Goal: Information Seeking & Learning: Learn about a topic

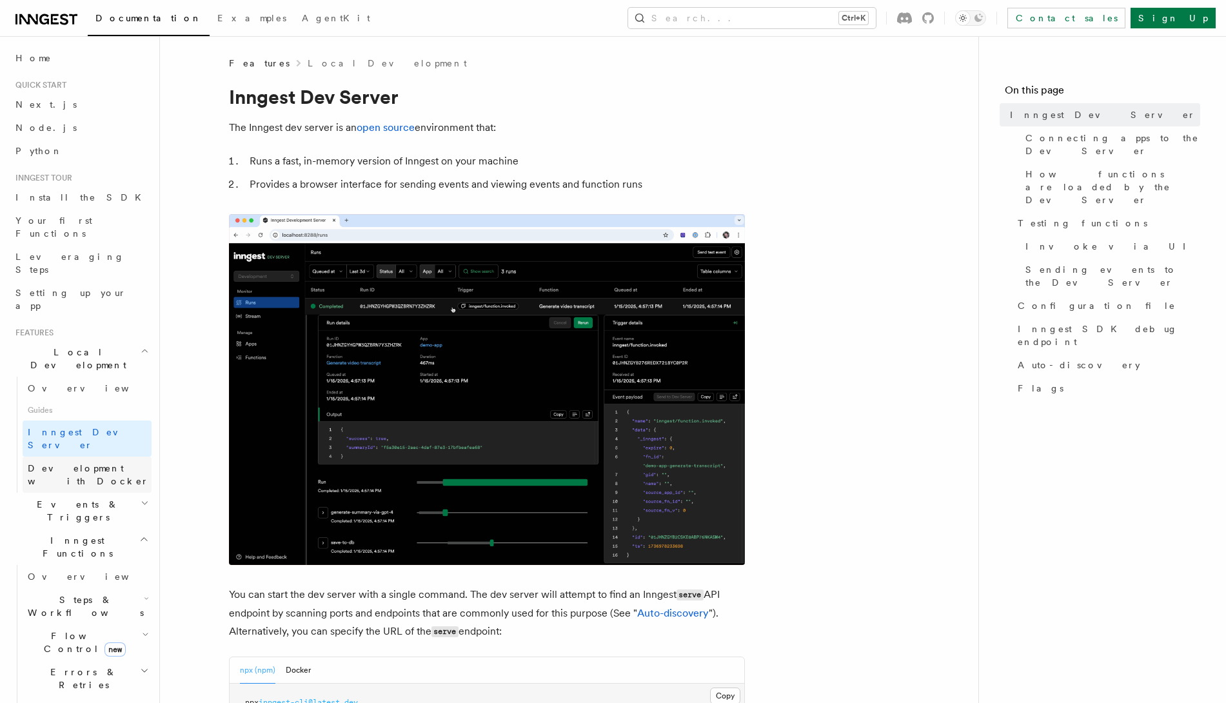
scroll to position [123, 0]
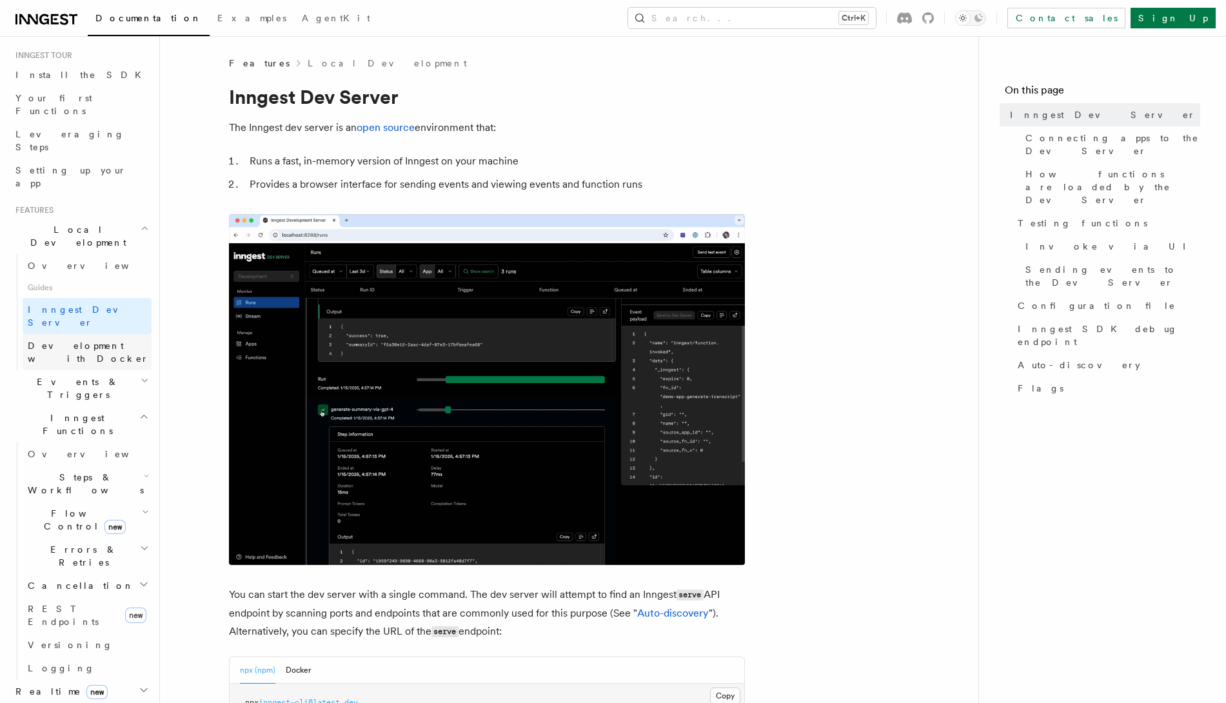
click at [59, 340] on span "Development with Docker" at bounding box center [88, 351] width 121 height 23
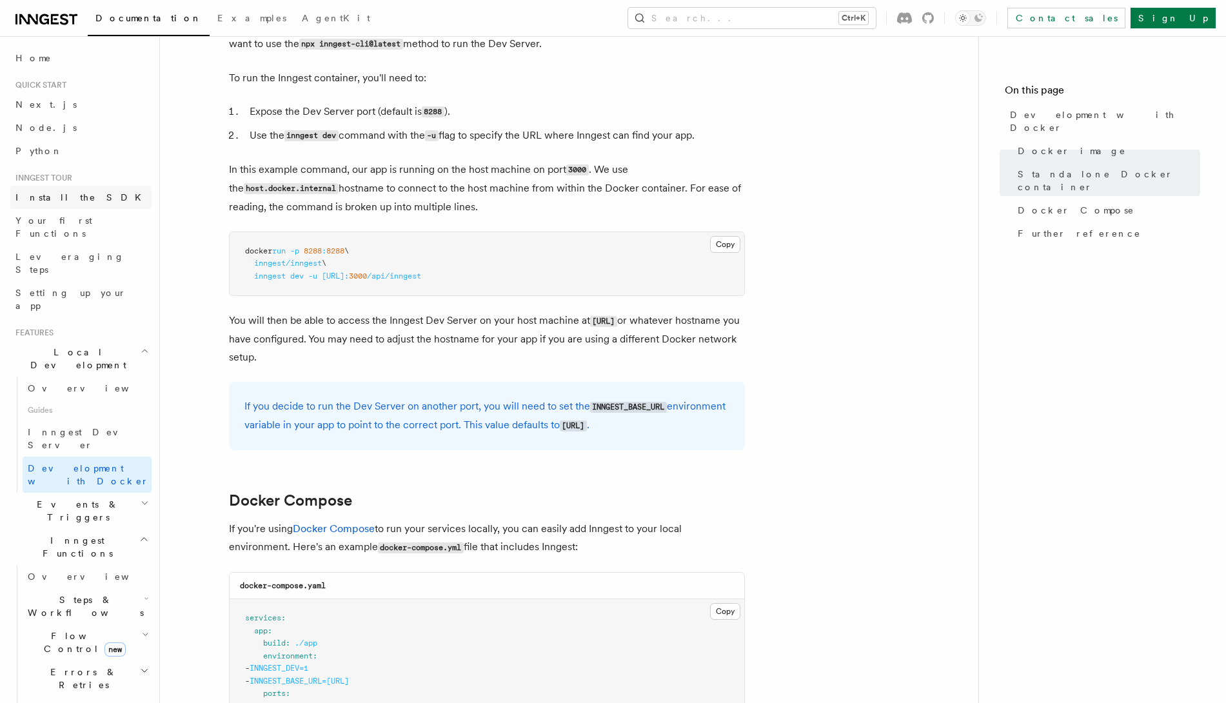
click at [100, 197] on link "Install the SDK" at bounding box center [80, 197] width 141 height 23
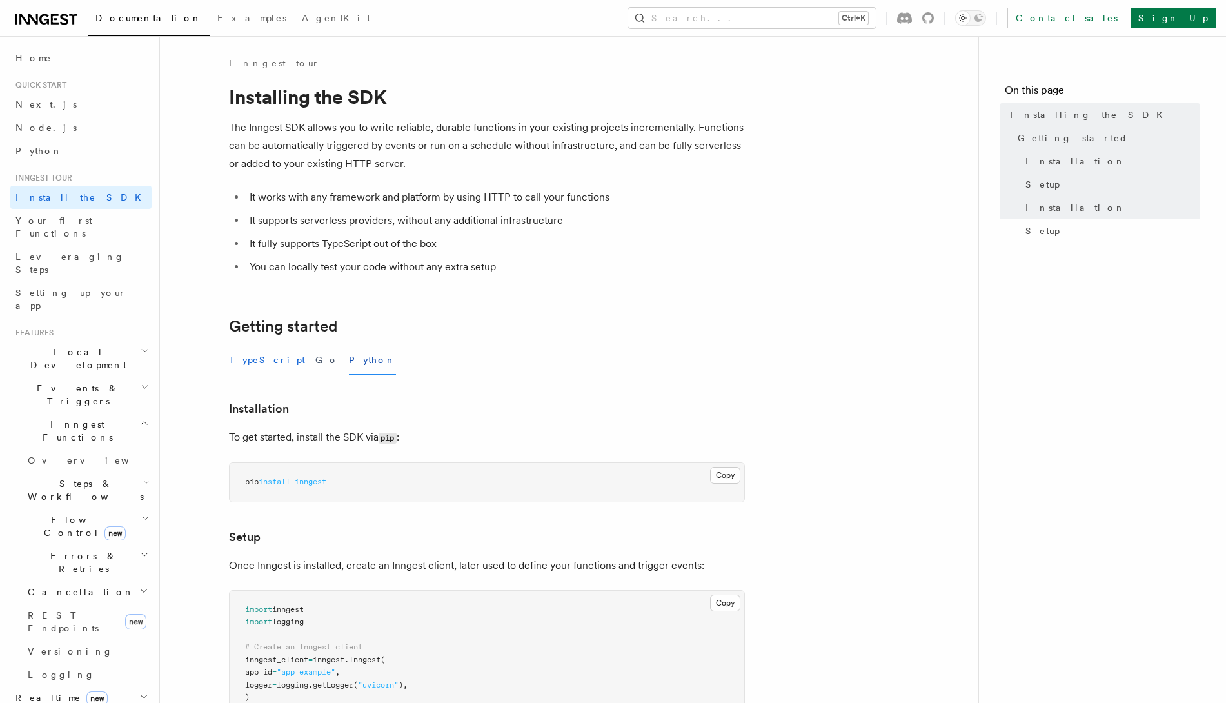
click at [271, 361] on button "TypeScript" at bounding box center [267, 360] width 76 height 29
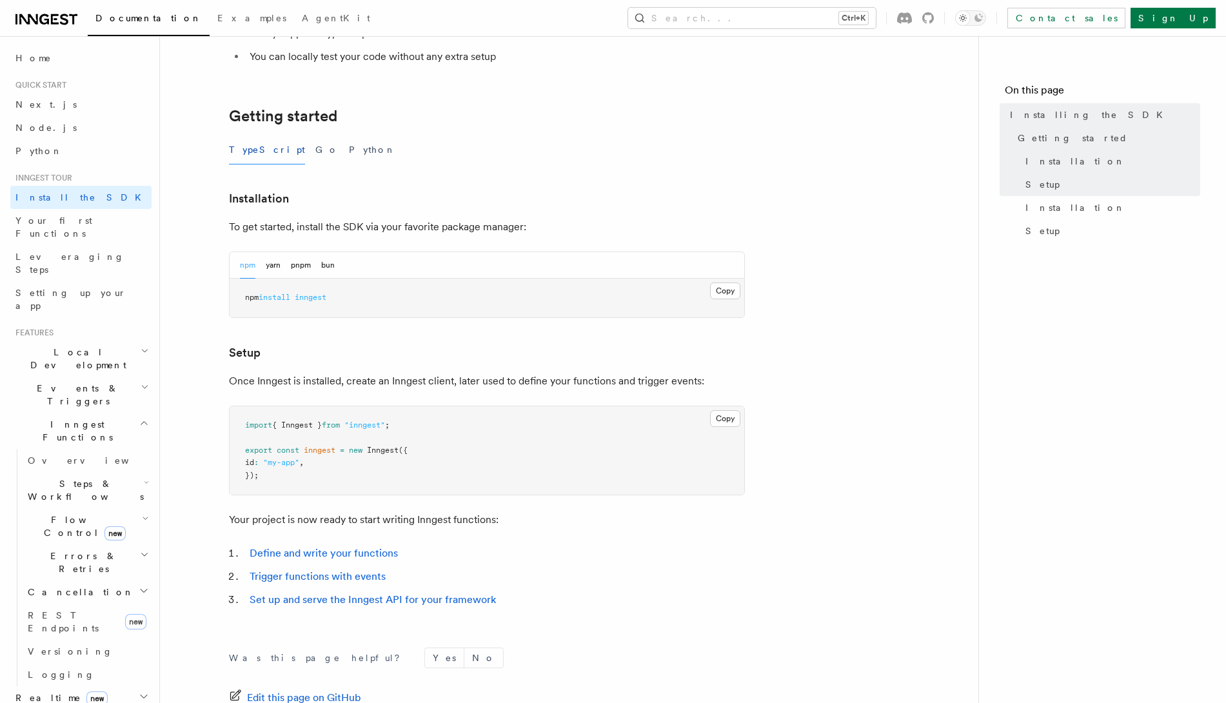
scroll to position [370, 0]
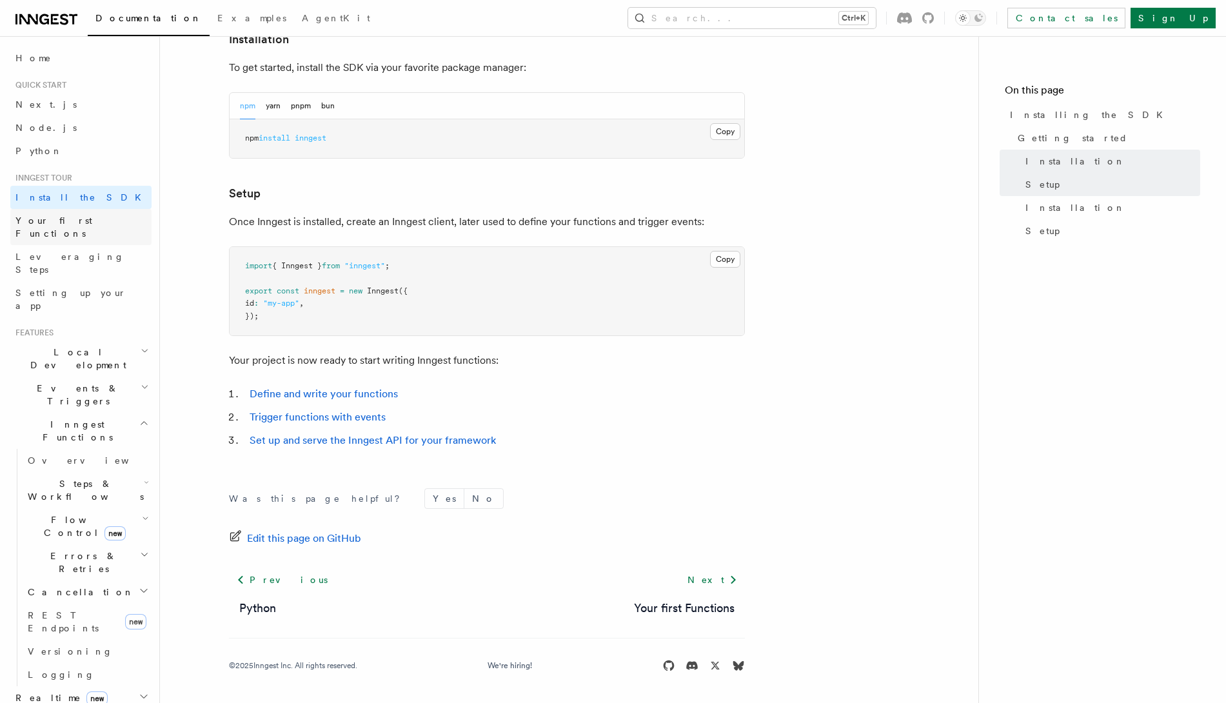
click at [68, 215] on span "Your first Functions" at bounding box center [53, 226] width 77 height 23
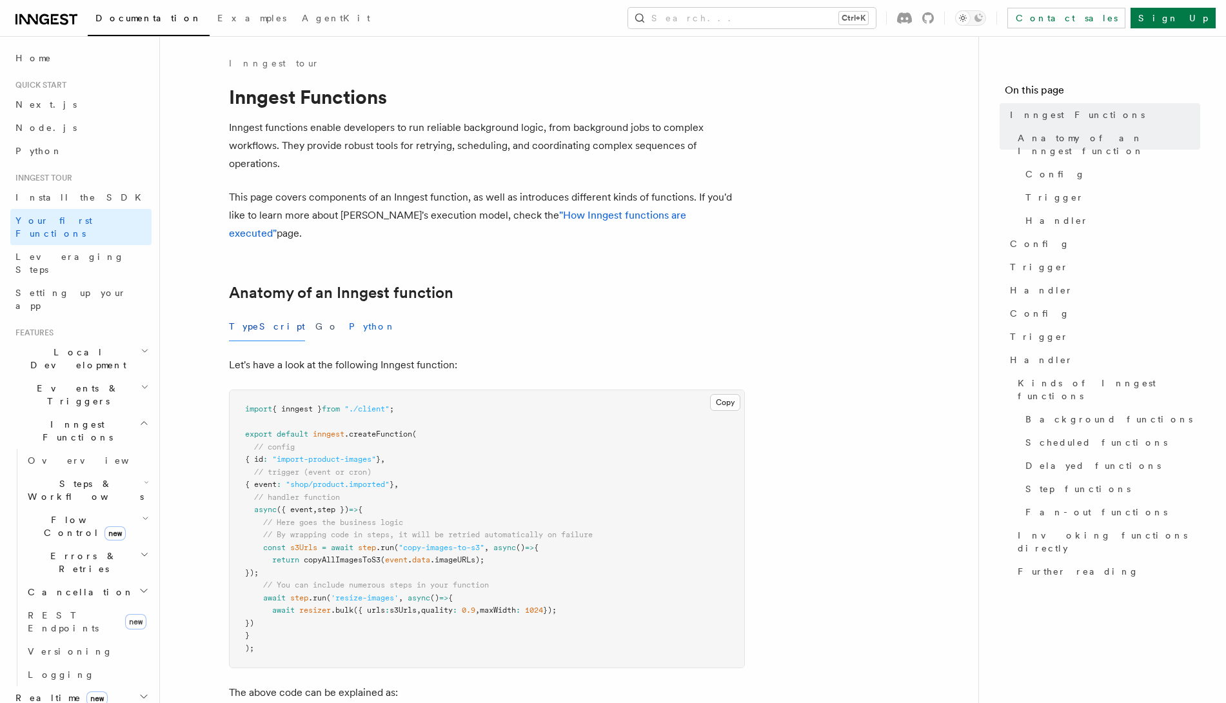
click at [349, 312] on button "Python" at bounding box center [372, 326] width 47 height 29
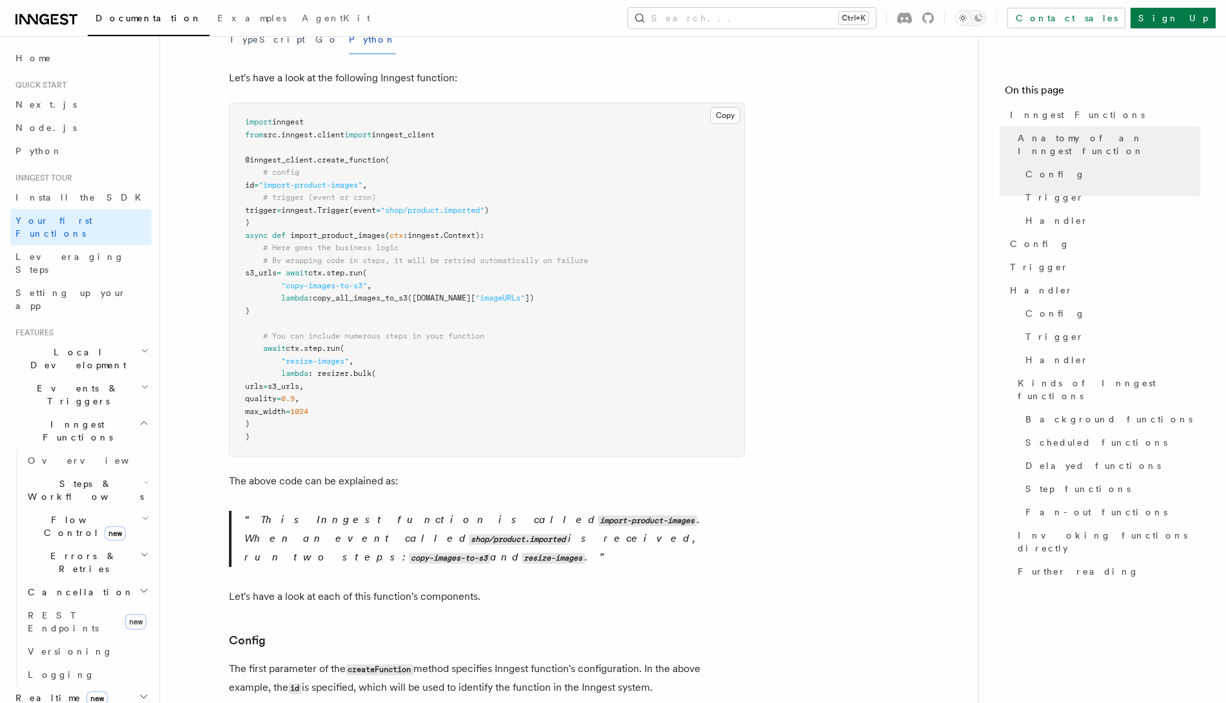
scroll to position [81, 0]
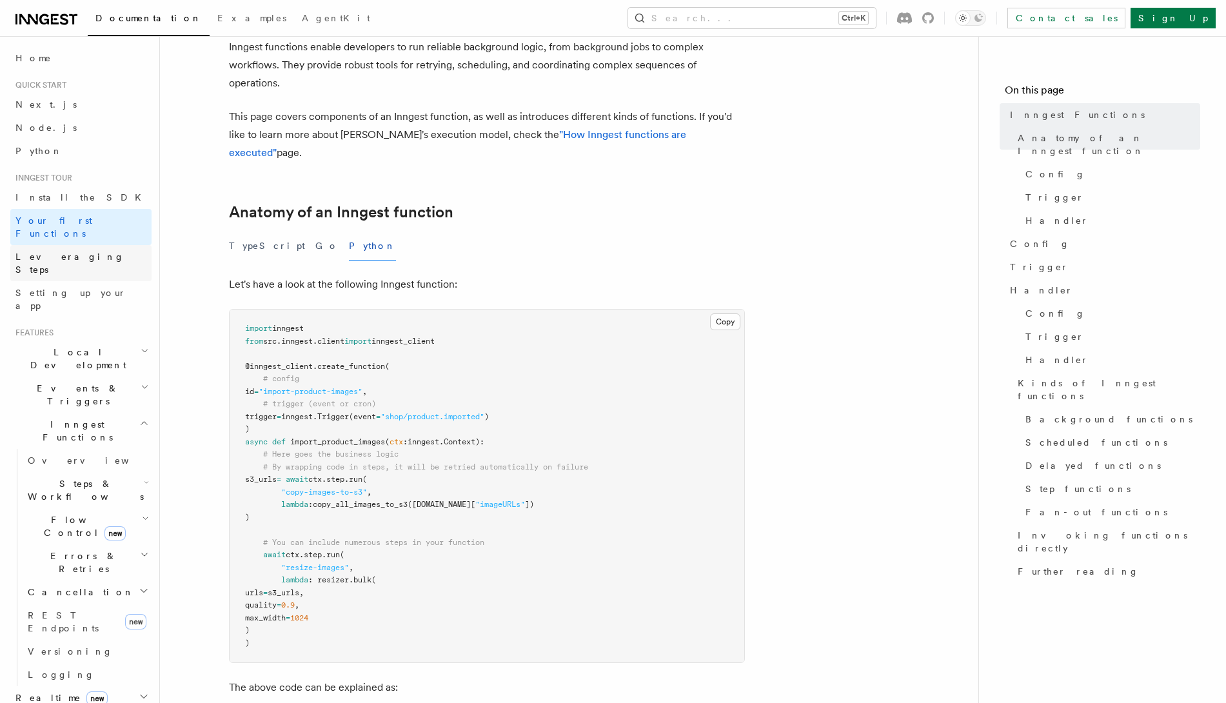
click at [84, 251] on span "Leveraging Steps" at bounding box center [69, 262] width 109 height 23
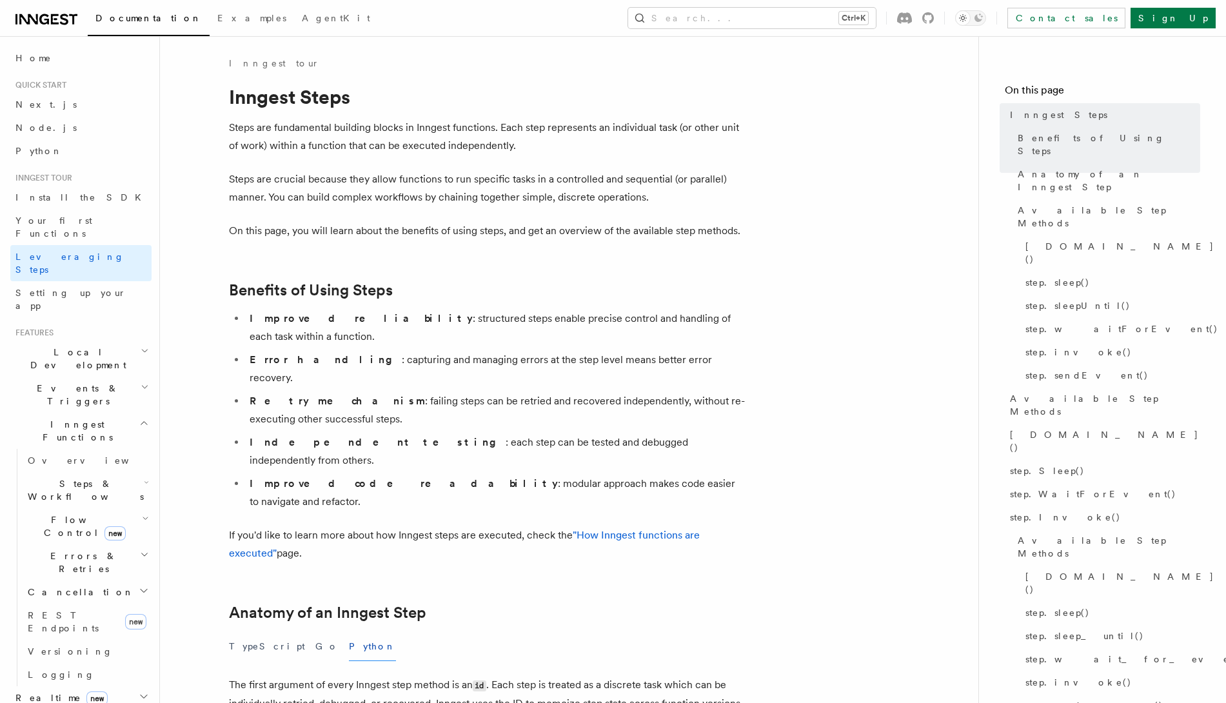
scroll to position [403, 0]
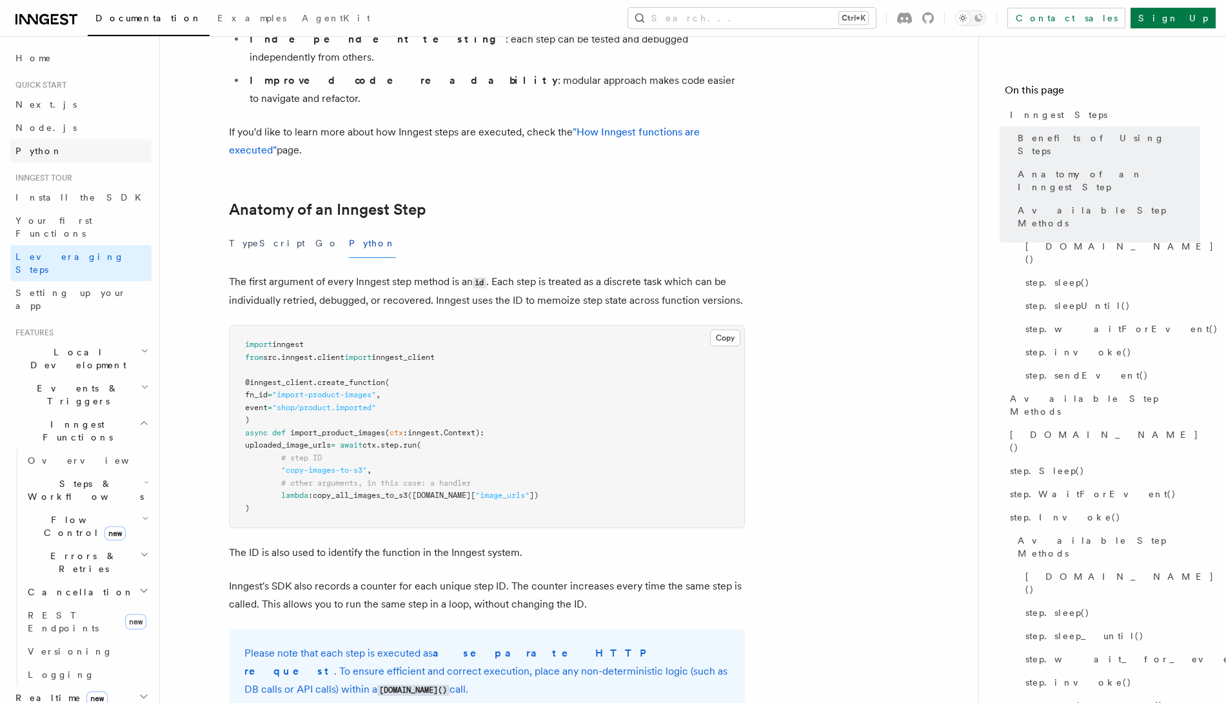
click at [87, 159] on link "Python" at bounding box center [80, 150] width 141 height 23
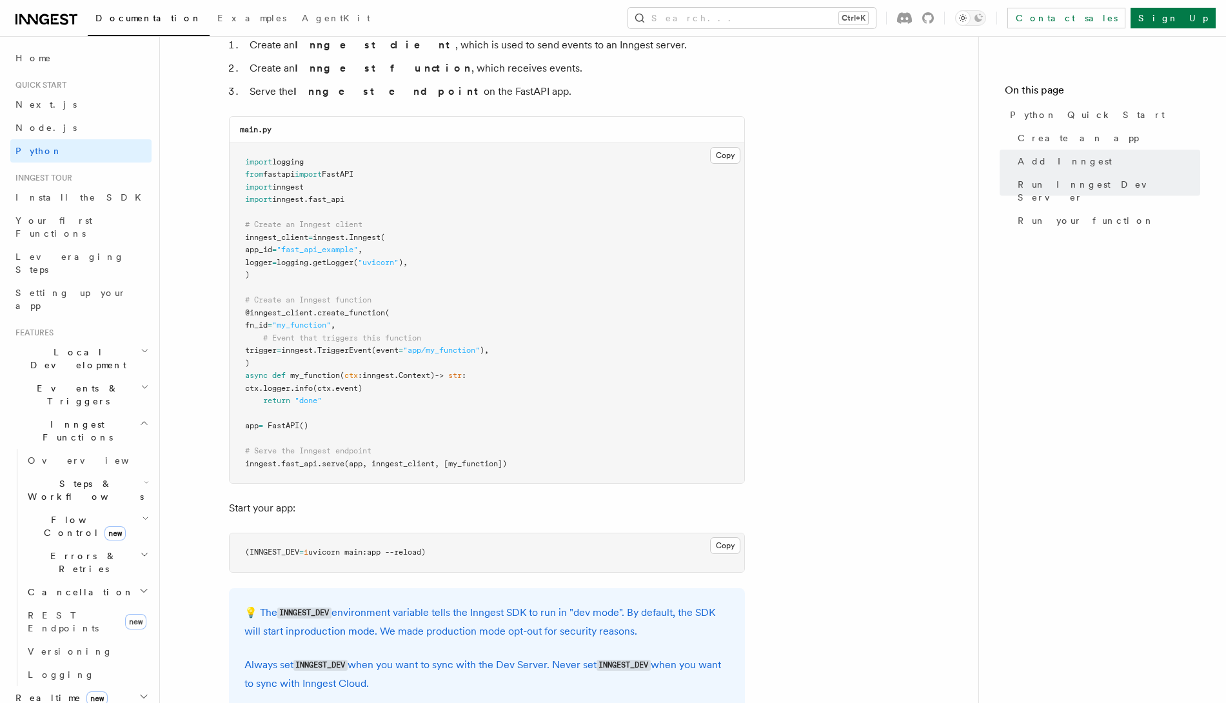
scroll to position [564, 0]
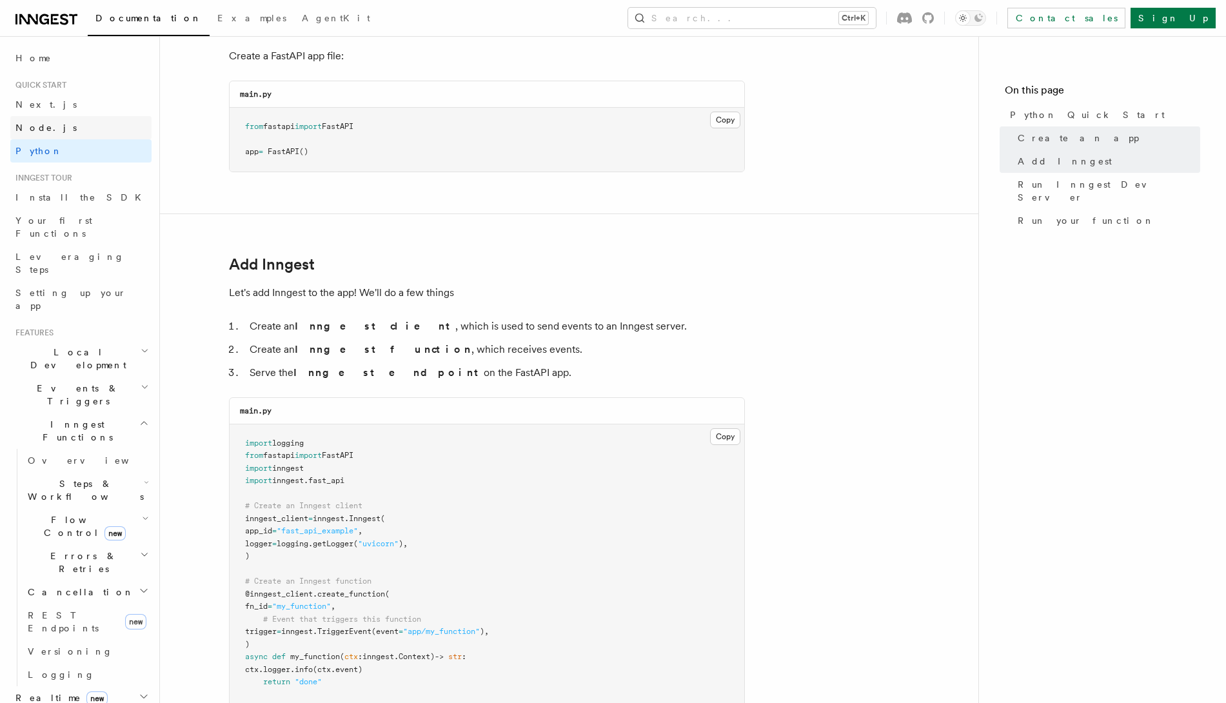
click at [76, 128] on link "Node.js" at bounding box center [80, 127] width 141 height 23
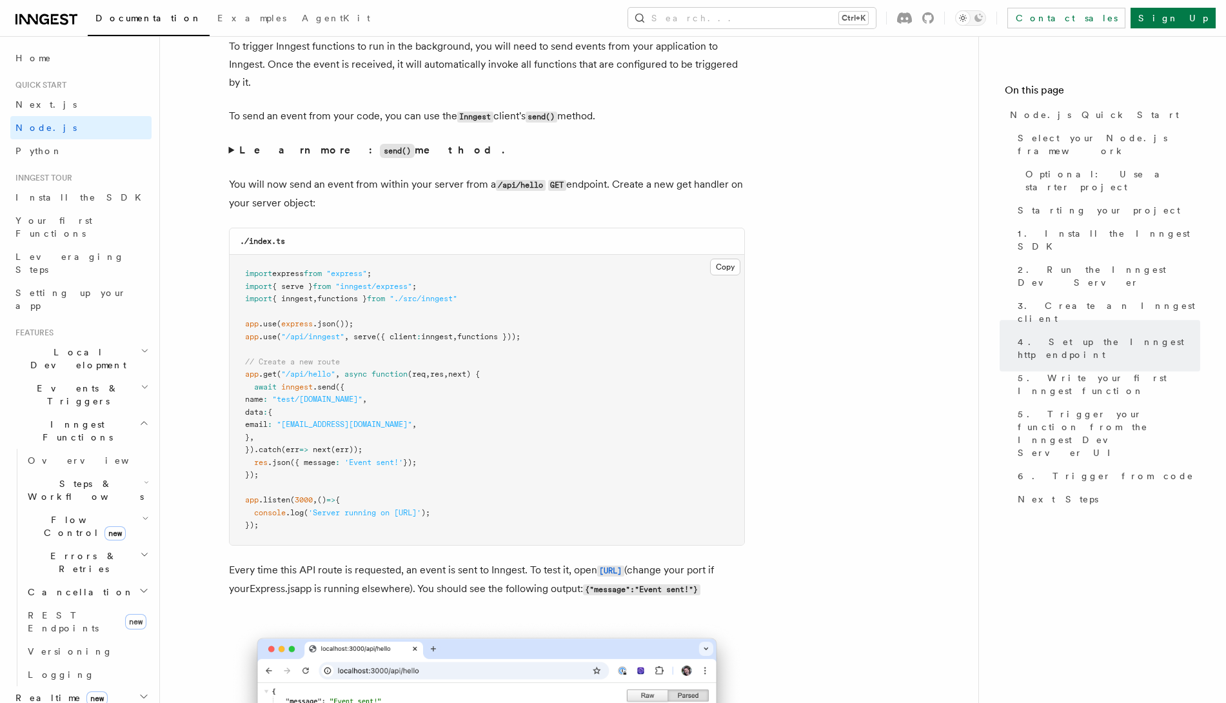
scroll to position [6690, 0]
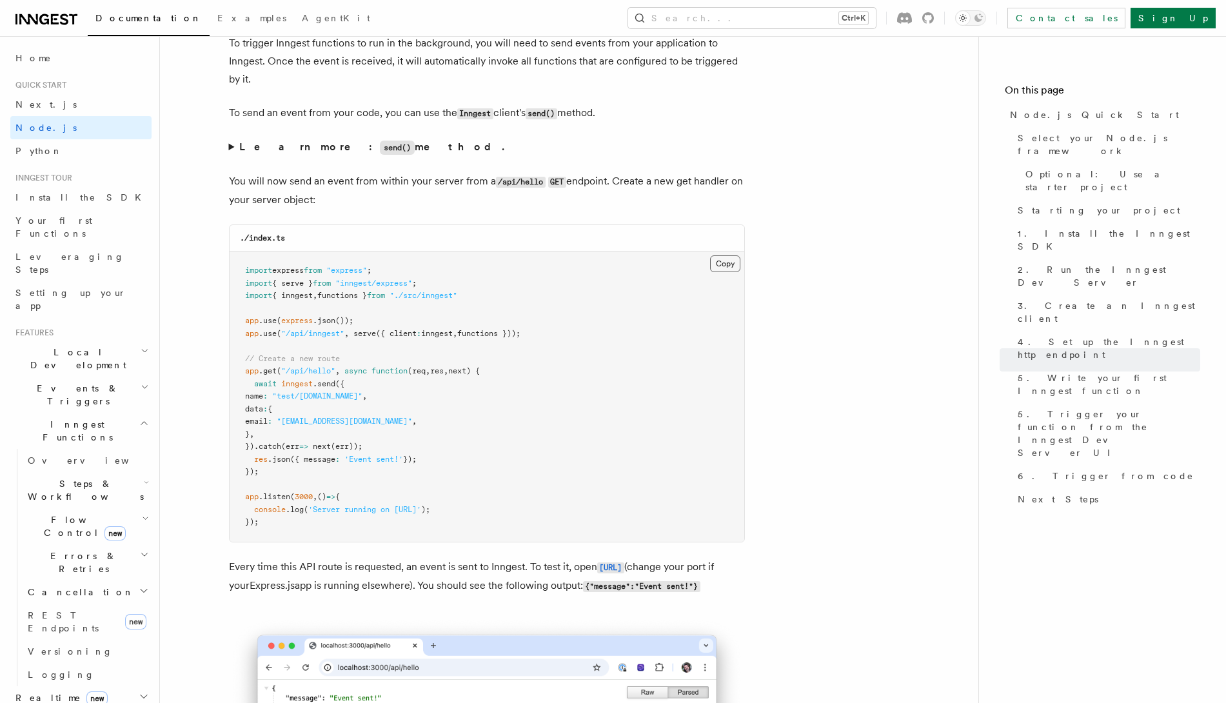
click at [725, 272] on button "Copy Copied" at bounding box center [725, 263] width 30 height 17
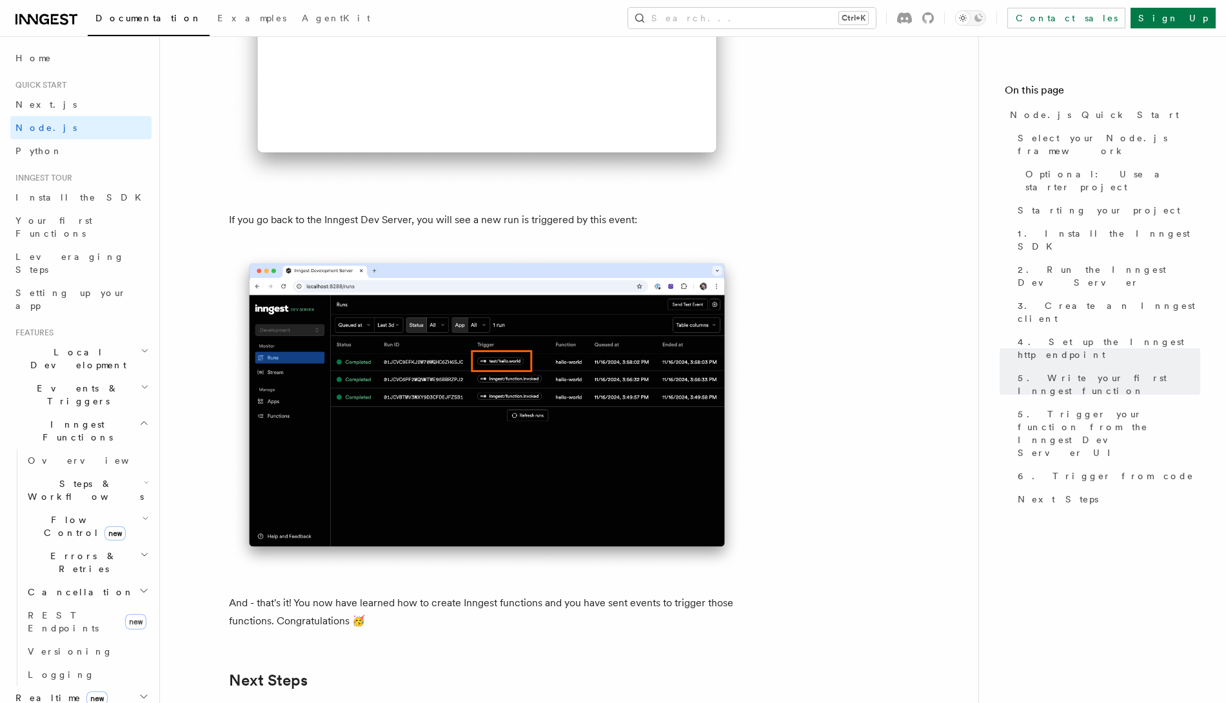
scroll to position [7416, 0]
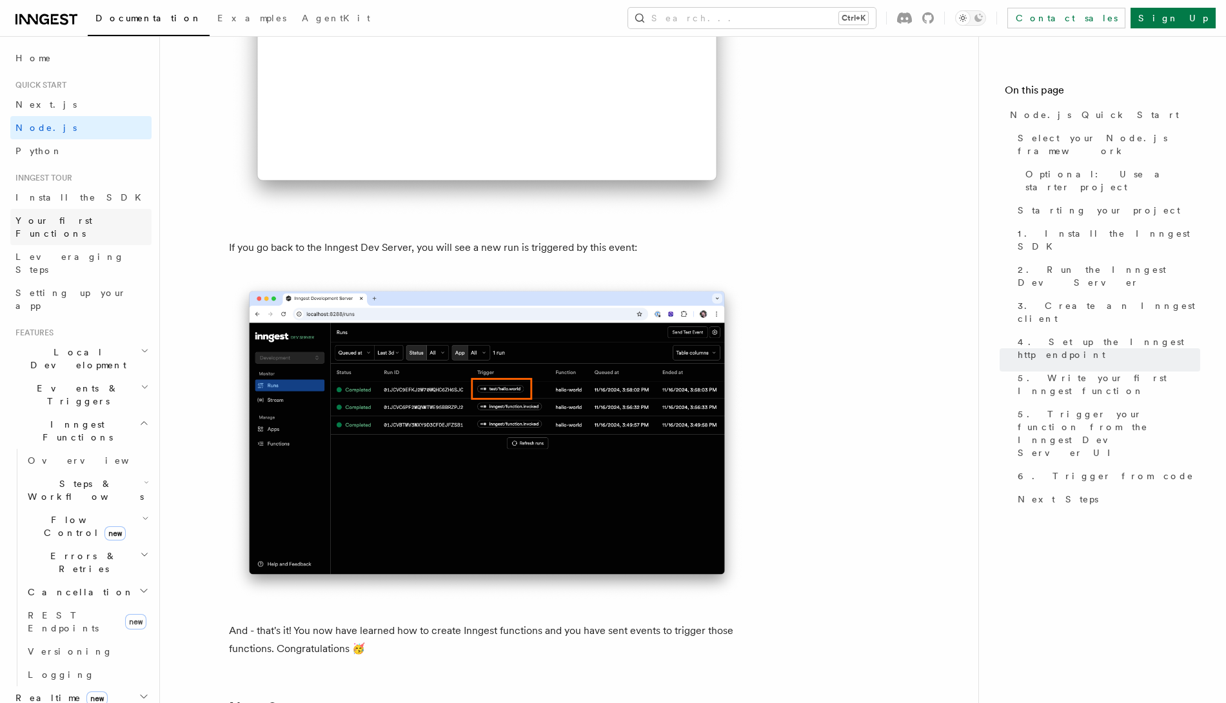
click at [70, 214] on span "Your first Functions" at bounding box center [83, 227] width 136 height 26
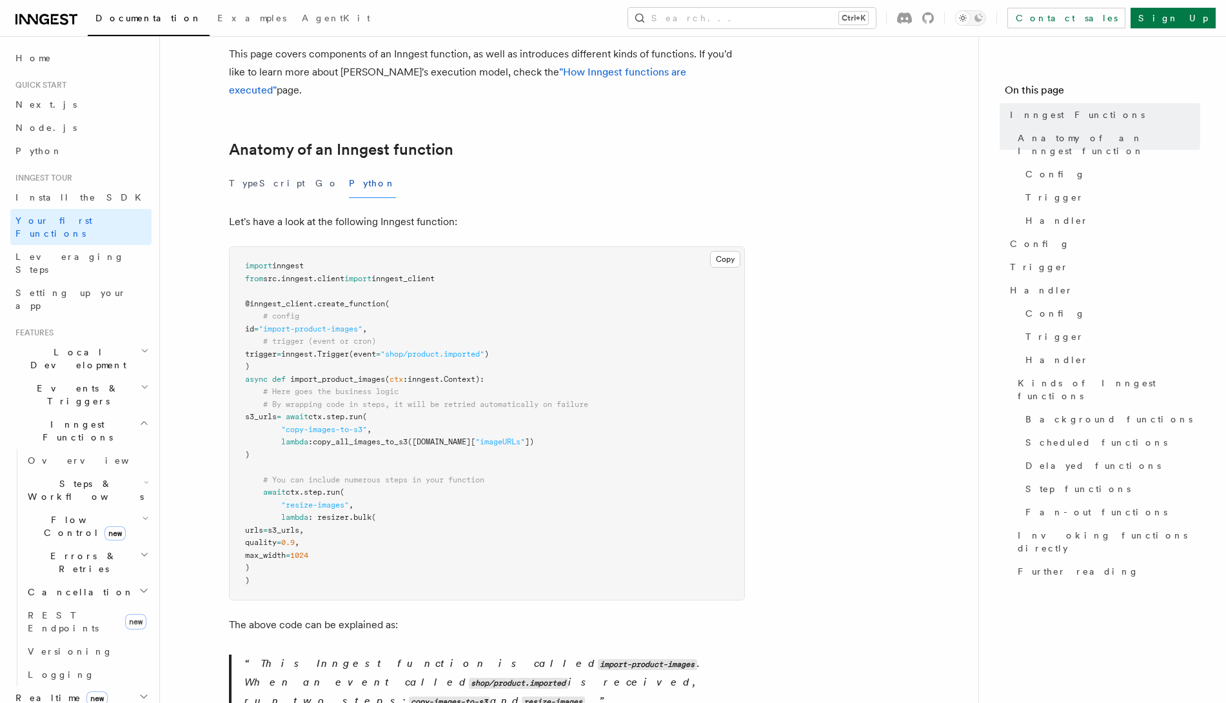
scroll to position [242, 0]
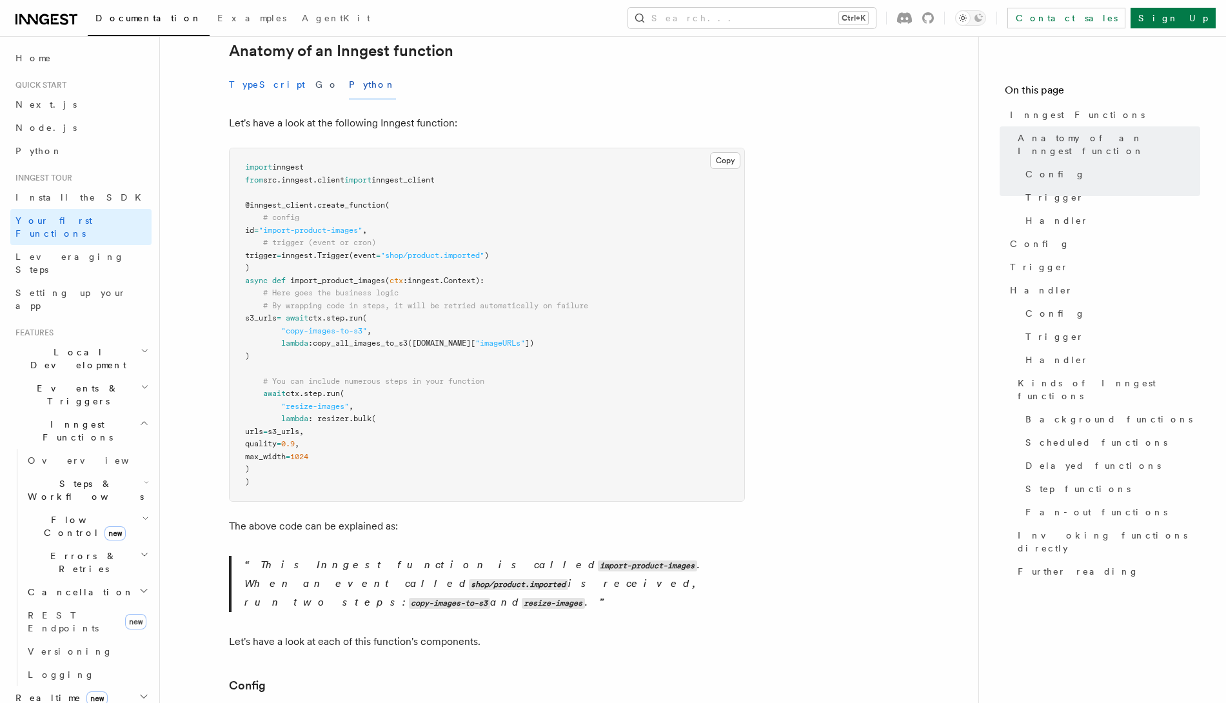
click at [259, 70] on button "TypeScript" at bounding box center [267, 84] width 76 height 29
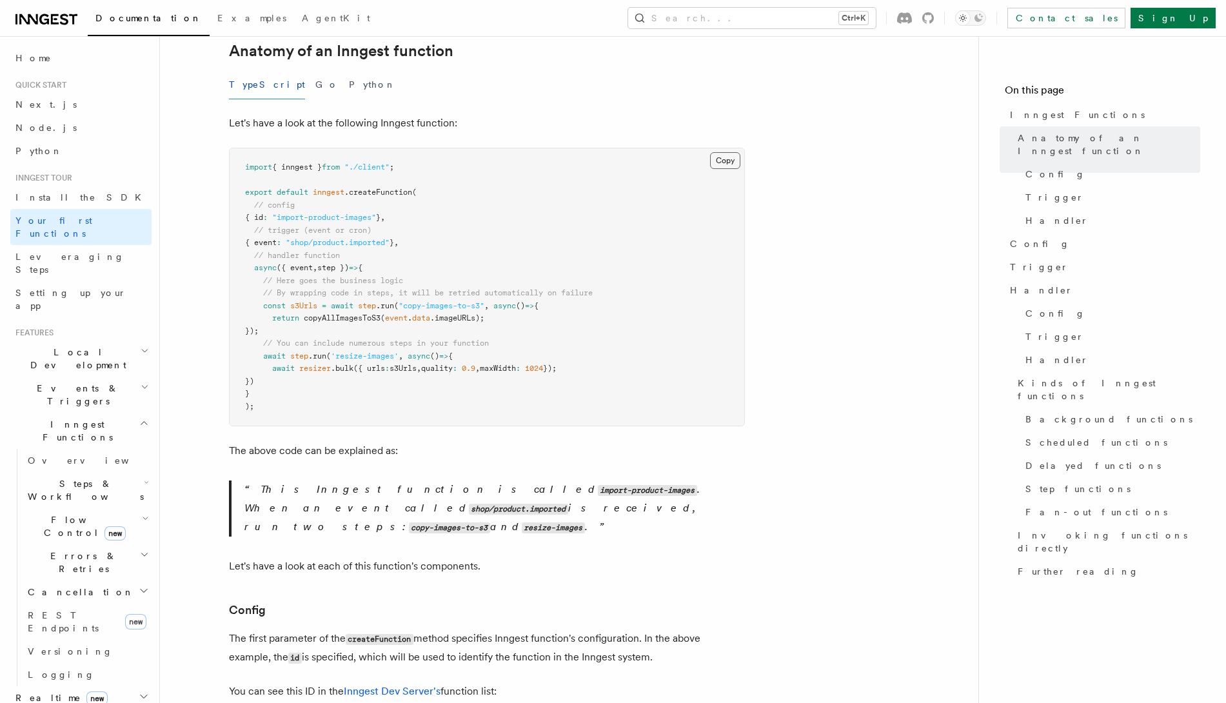
click at [718, 152] on button "Copy Copied" at bounding box center [725, 160] width 30 height 17
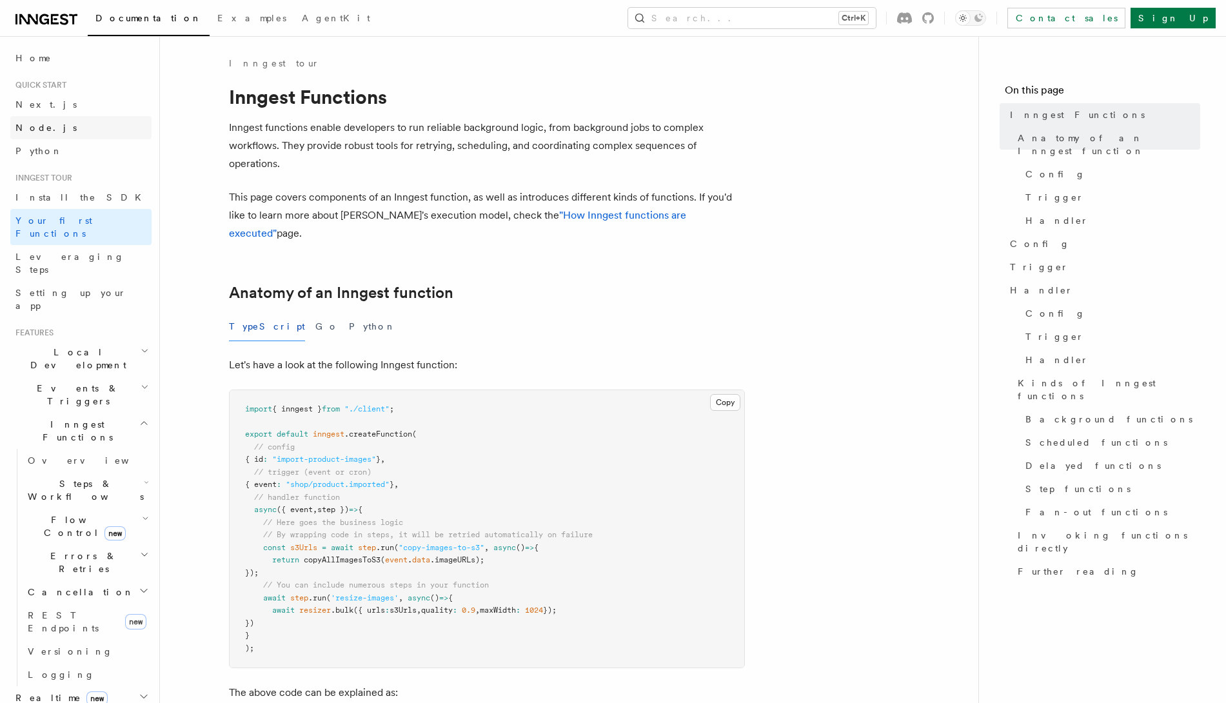
click at [41, 121] on span "Node.js" at bounding box center [45, 127] width 61 height 13
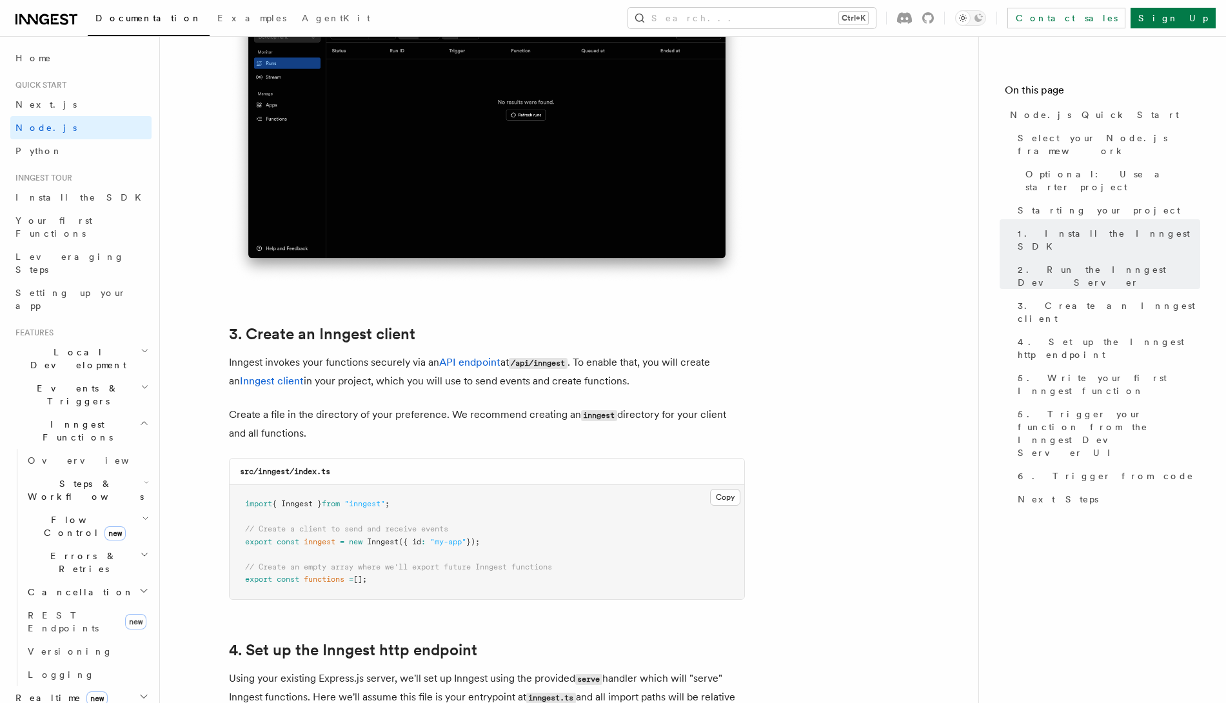
click at [128, 340] on h2 "Local Development" at bounding box center [80, 358] width 141 height 36
click at [90, 463] on span "Development with Docker" at bounding box center [88, 474] width 121 height 23
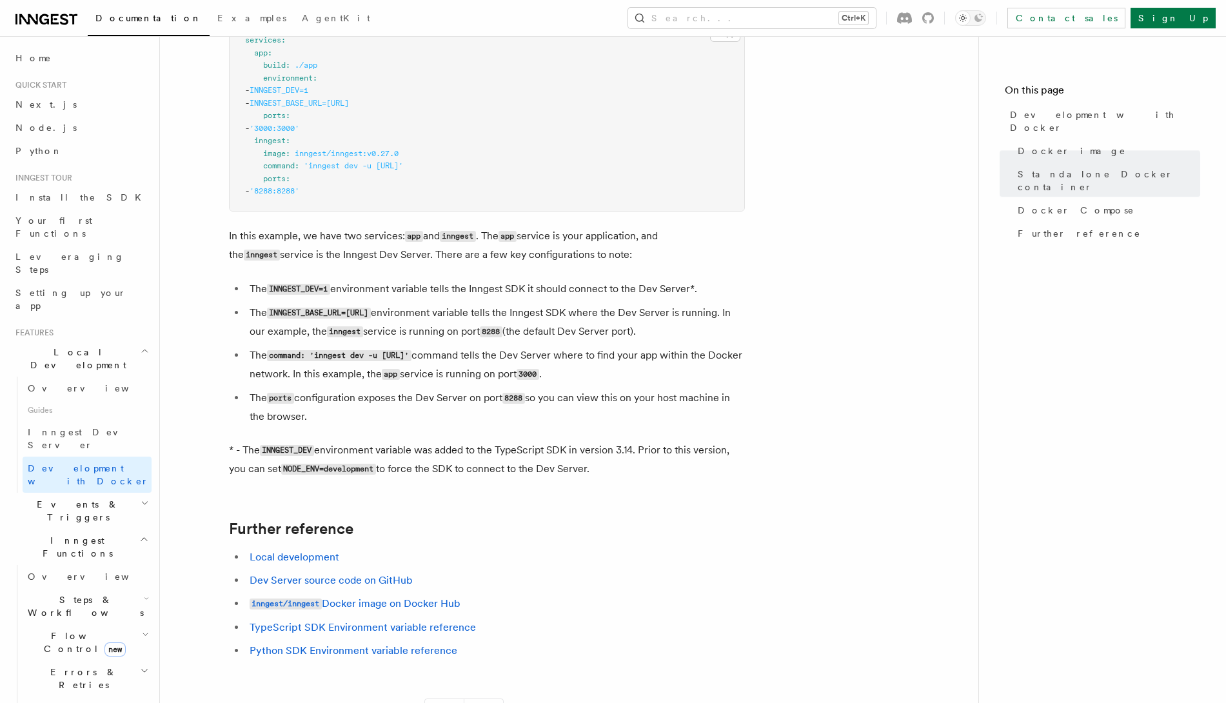
scroll to position [1190, 0]
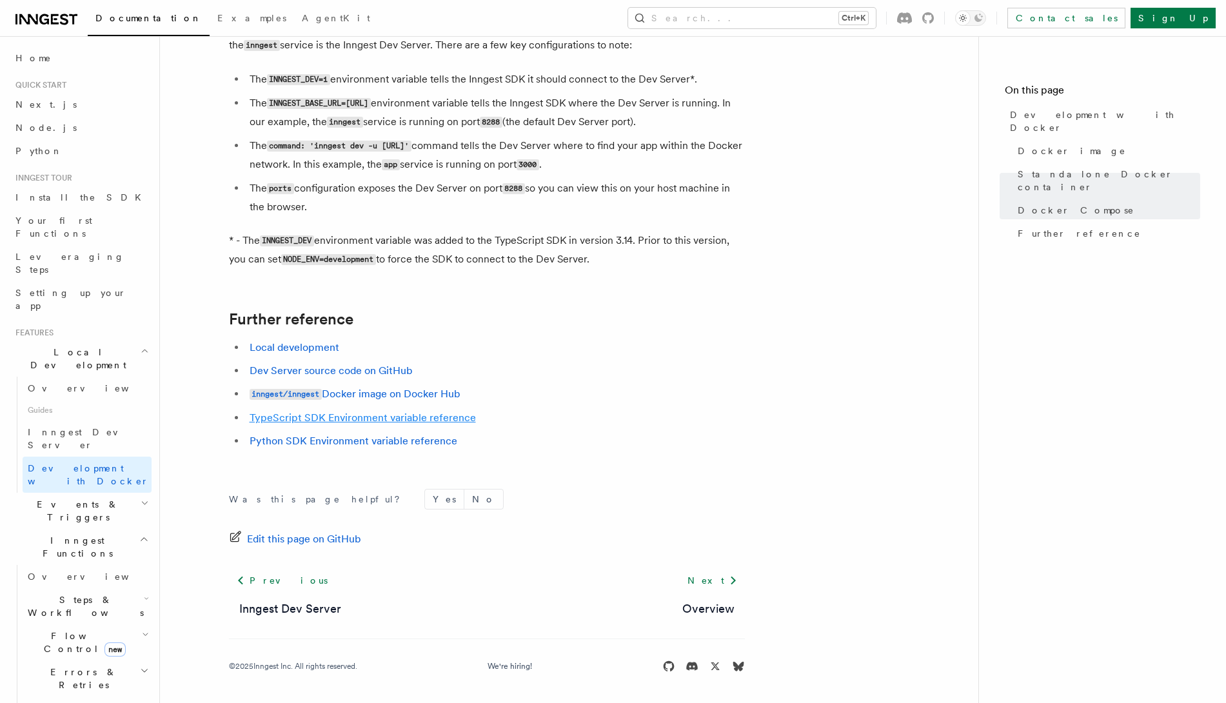
click at [401, 420] on link "TypeScript SDK Environment variable reference" at bounding box center [363, 417] width 226 height 12
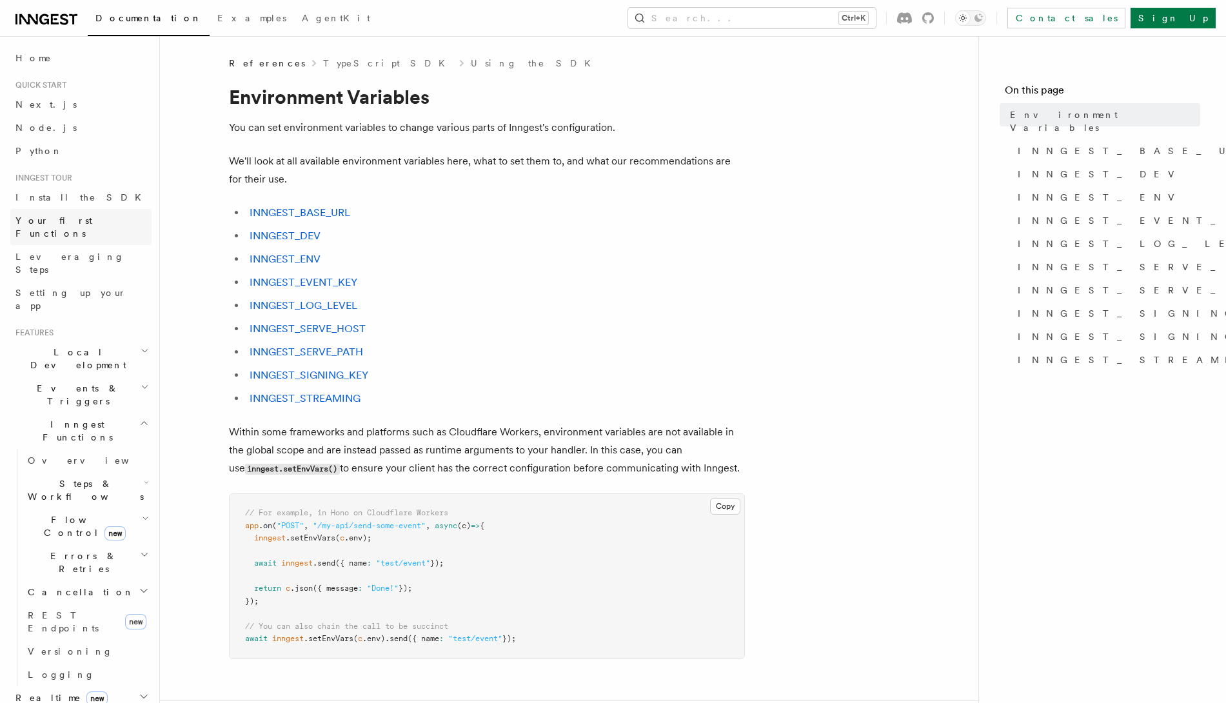
click at [66, 224] on span "Your first Functions" at bounding box center [53, 226] width 77 height 23
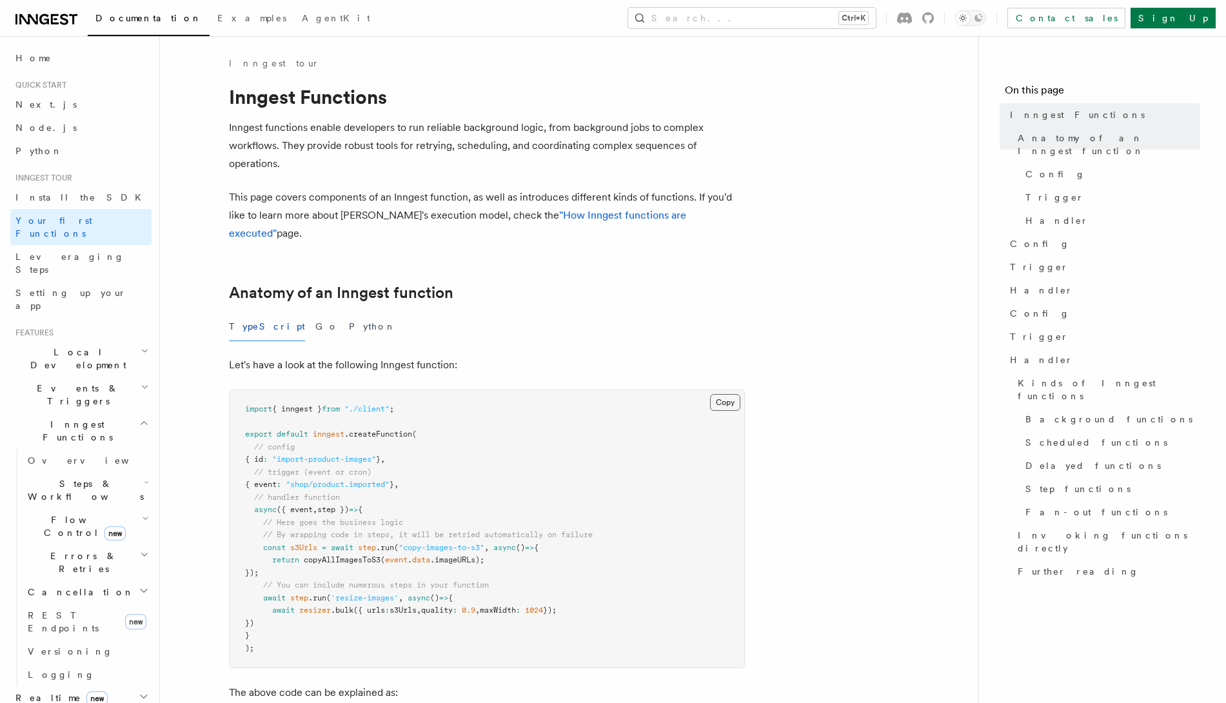
click at [722, 394] on button "Copy Copied" at bounding box center [725, 402] width 30 height 17
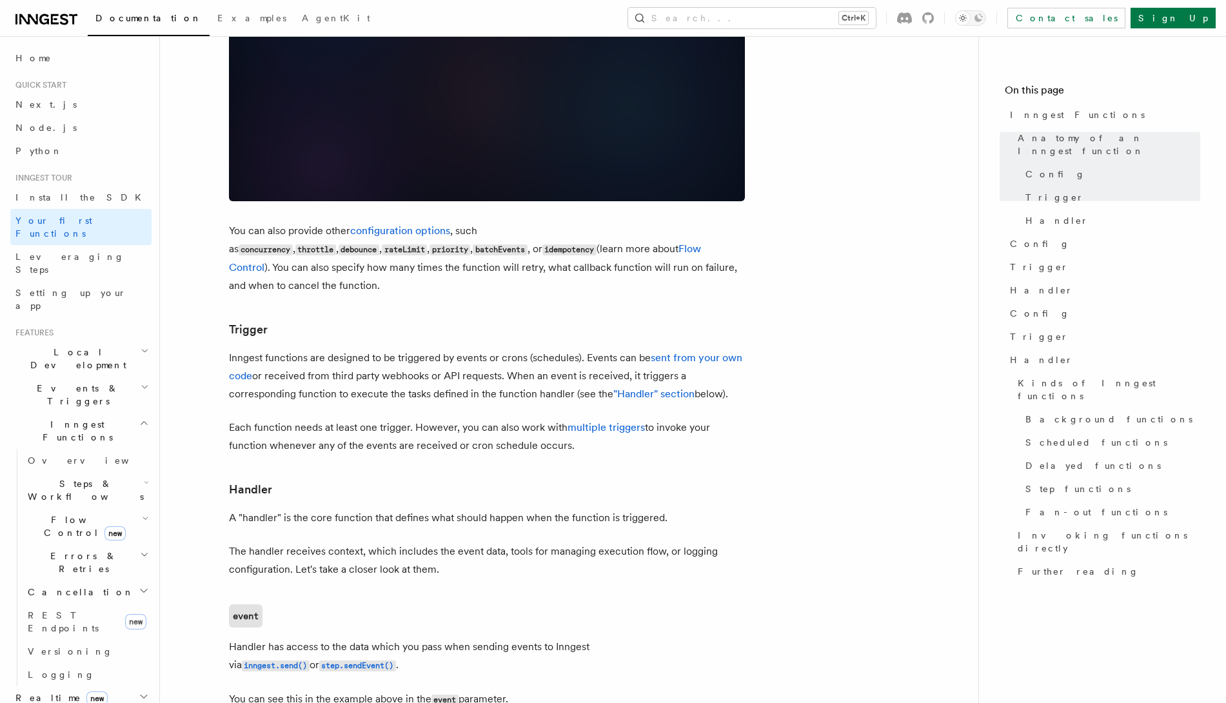
scroll to position [1209, 0]
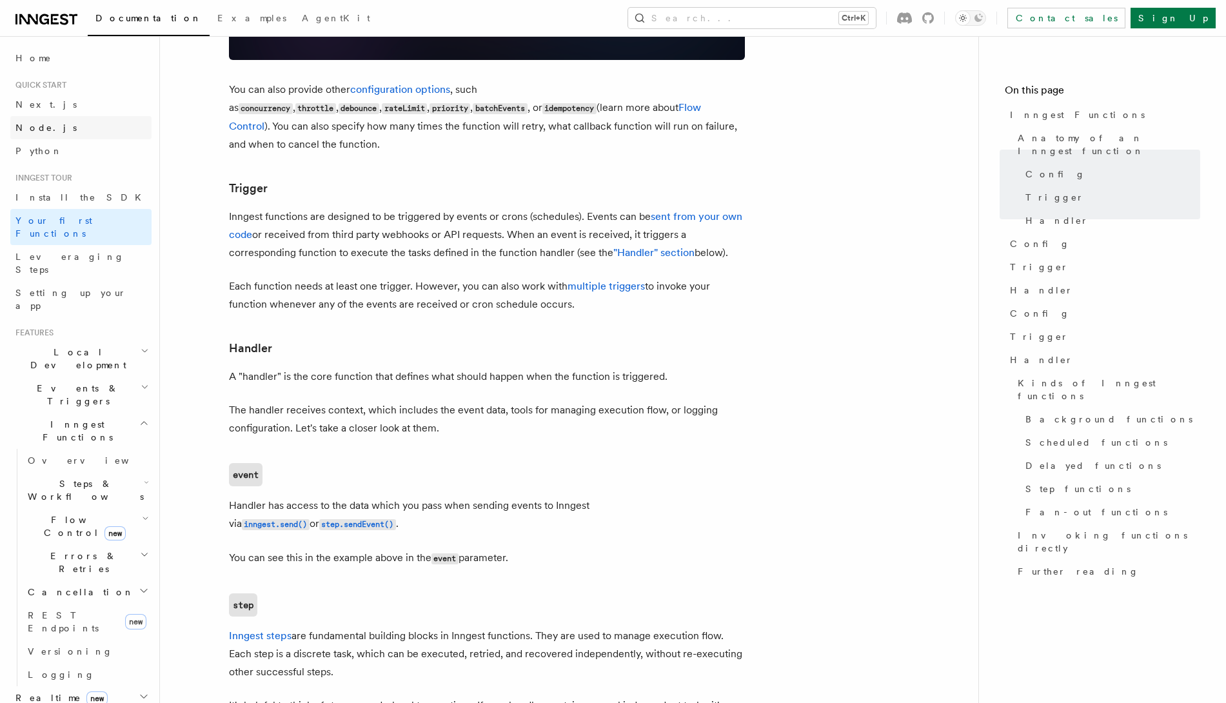
click at [54, 125] on link "Node.js" at bounding box center [80, 127] width 141 height 23
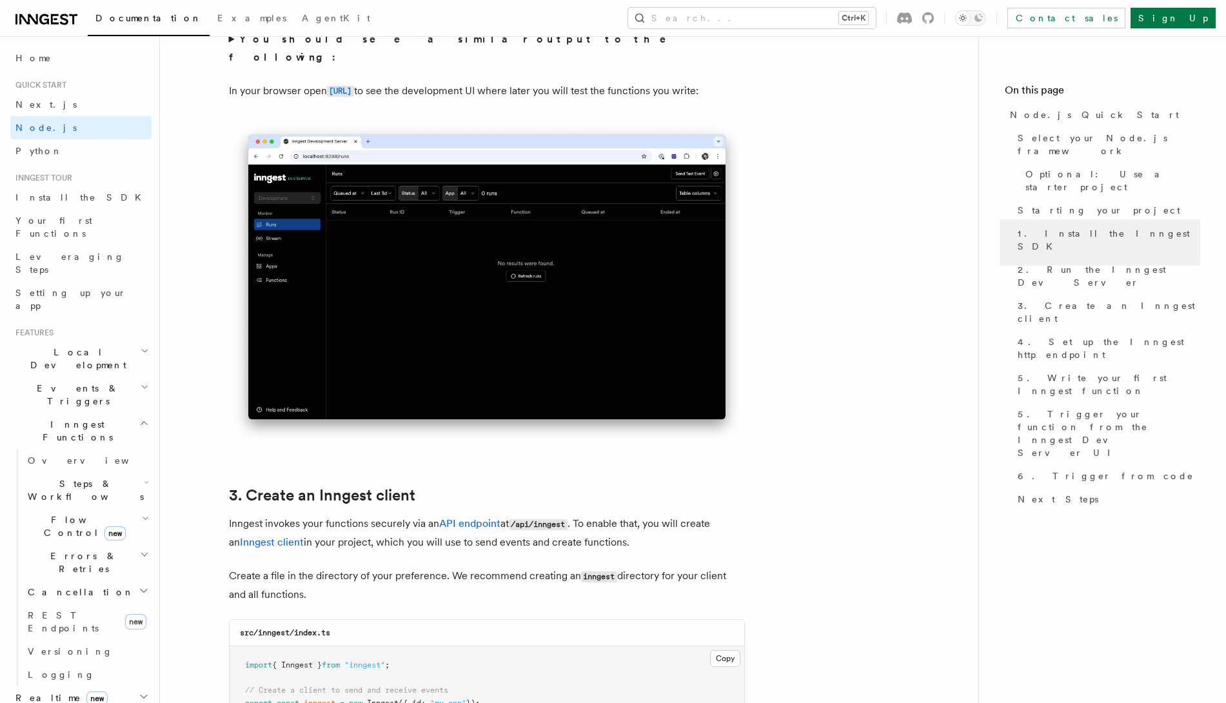
scroll to position [725, 0]
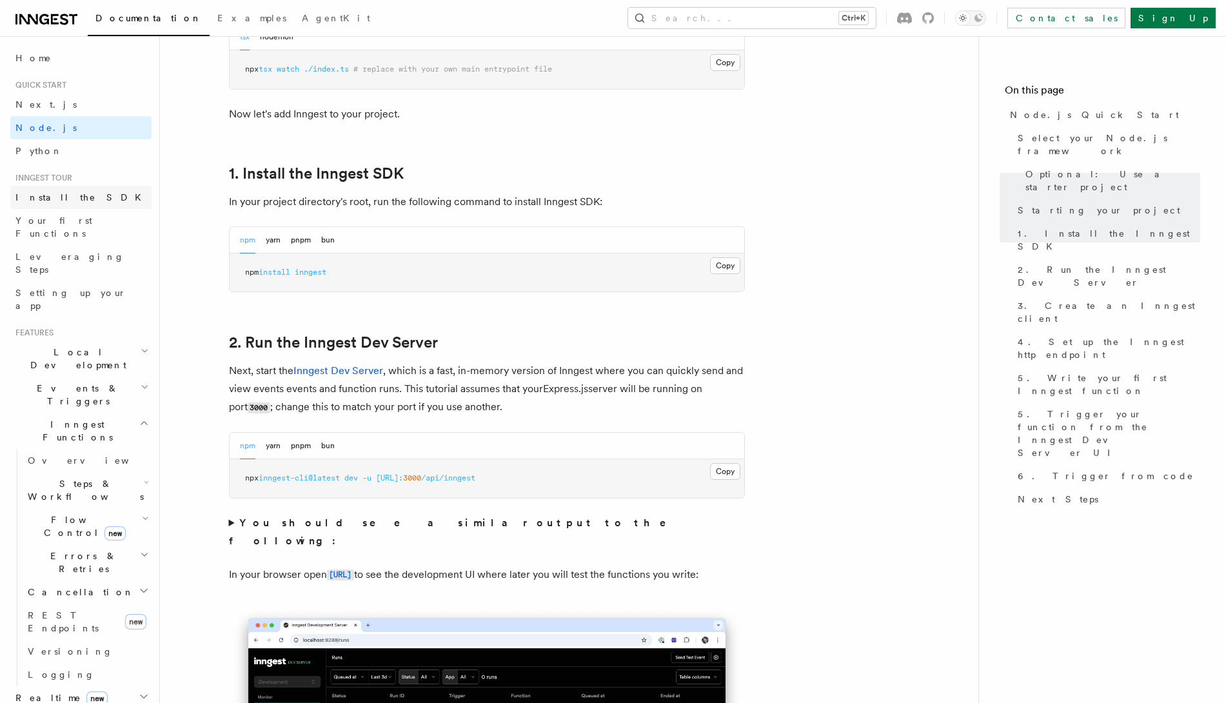
click at [65, 193] on span "Install the SDK" at bounding box center [81, 197] width 133 height 10
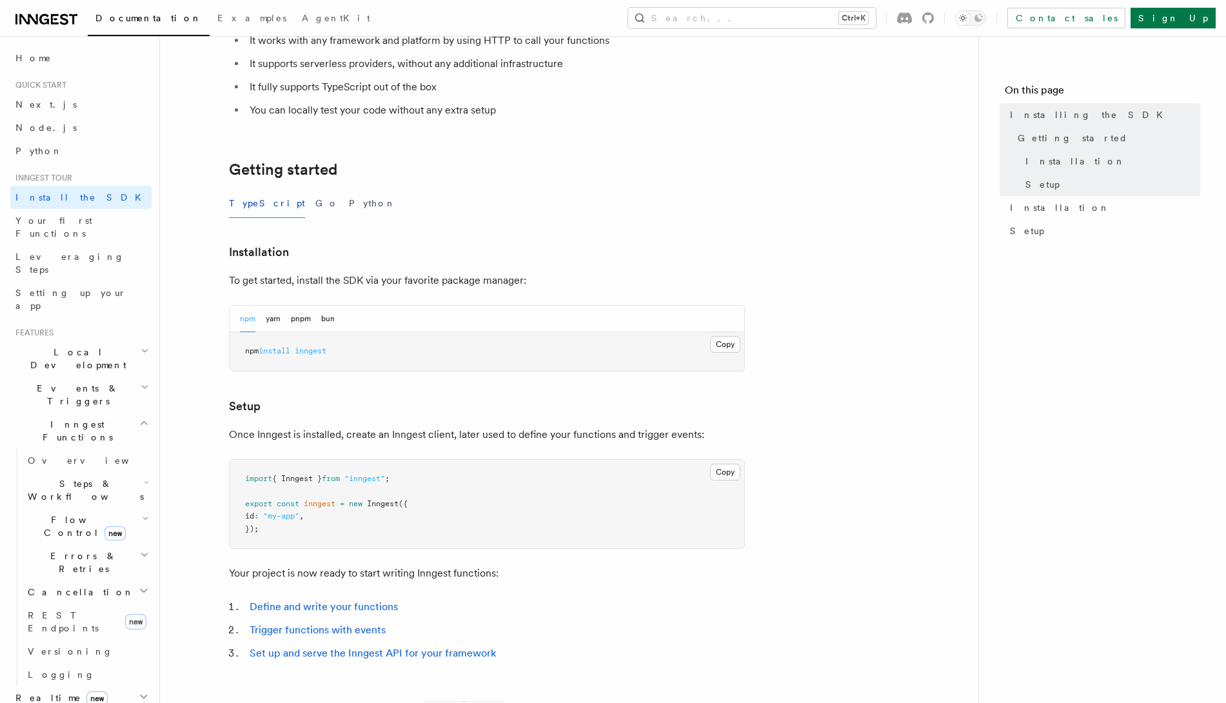
scroll to position [242, 0]
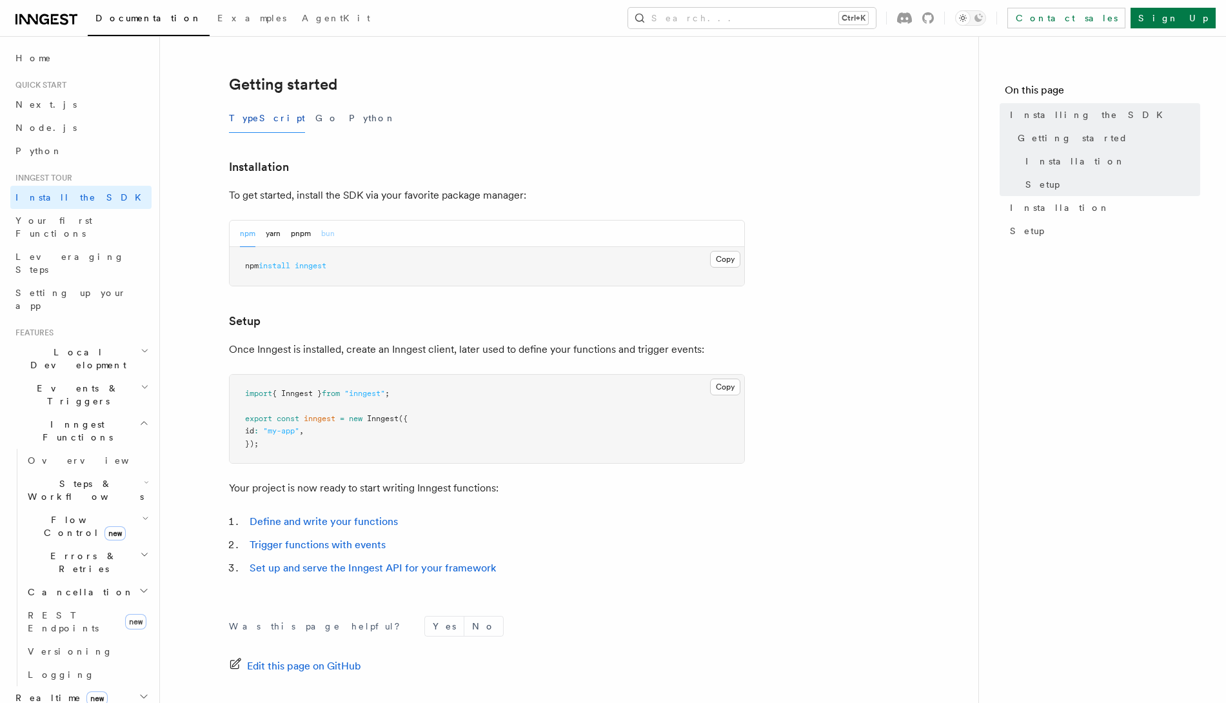
click at [325, 239] on button "bun" at bounding box center [328, 234] width 14 height 26
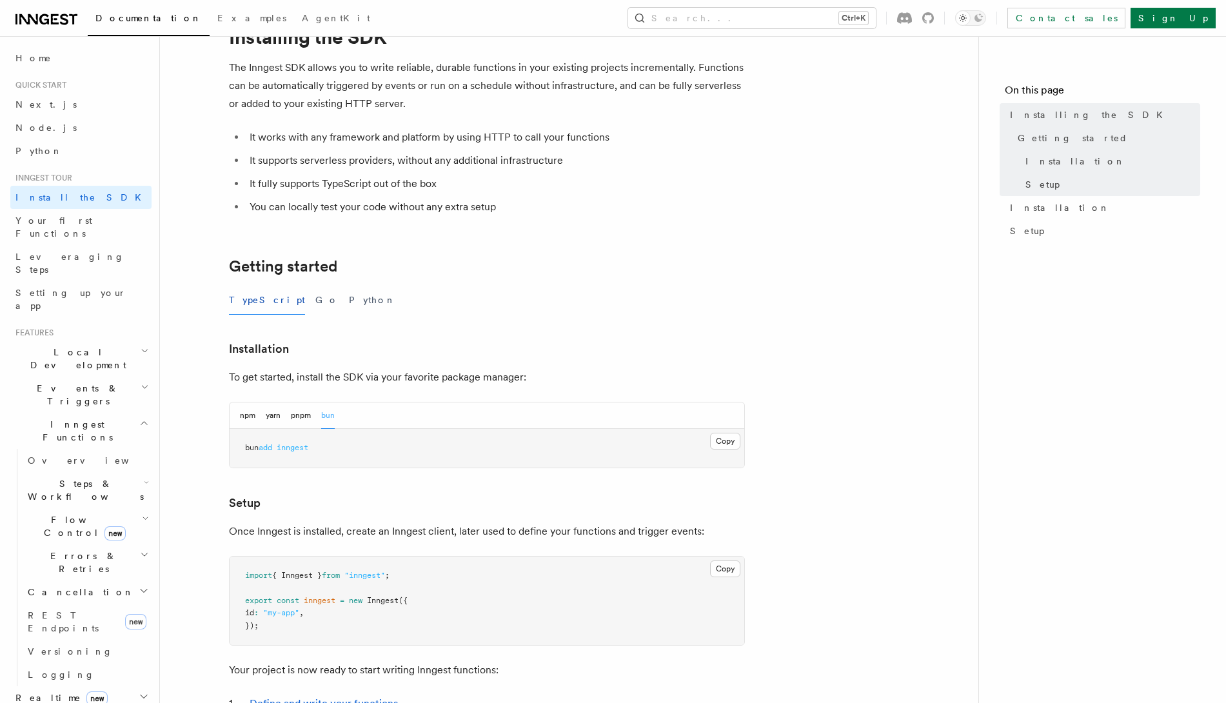
scroll to position [289, 0]
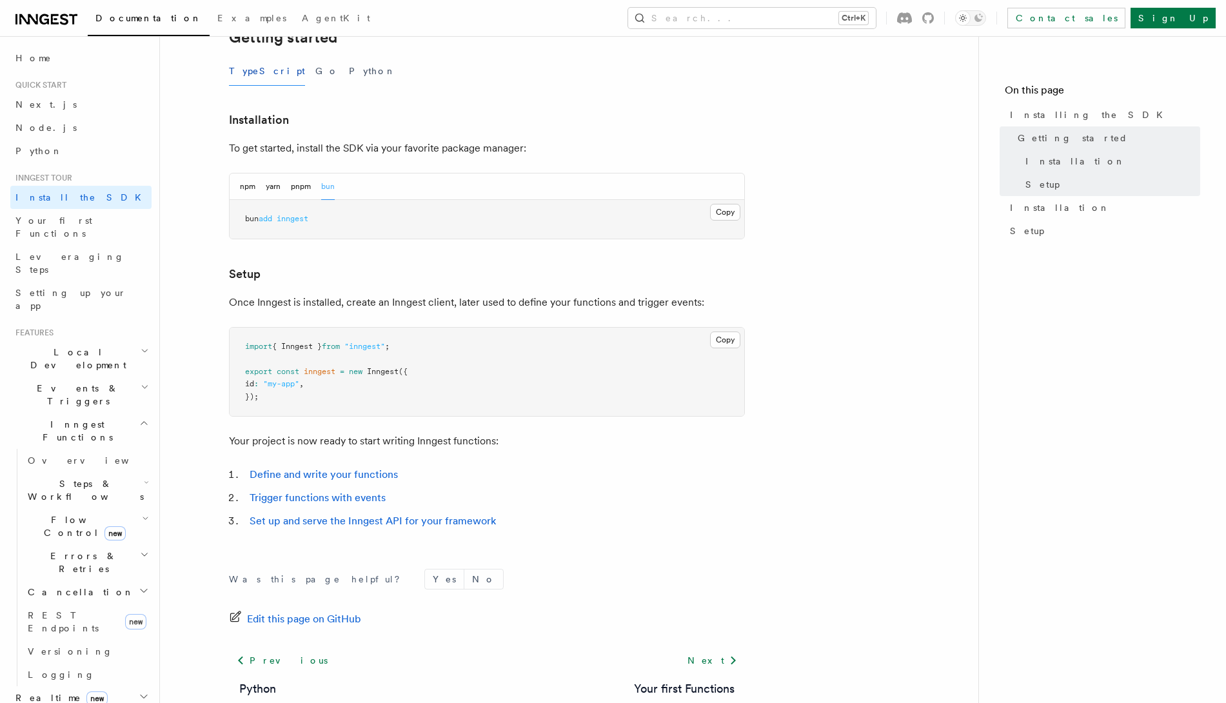
click at [297, 224] on pre "bun add inngest" at bounding box center [487, 219] width 515 height 39
copy span "inngest"
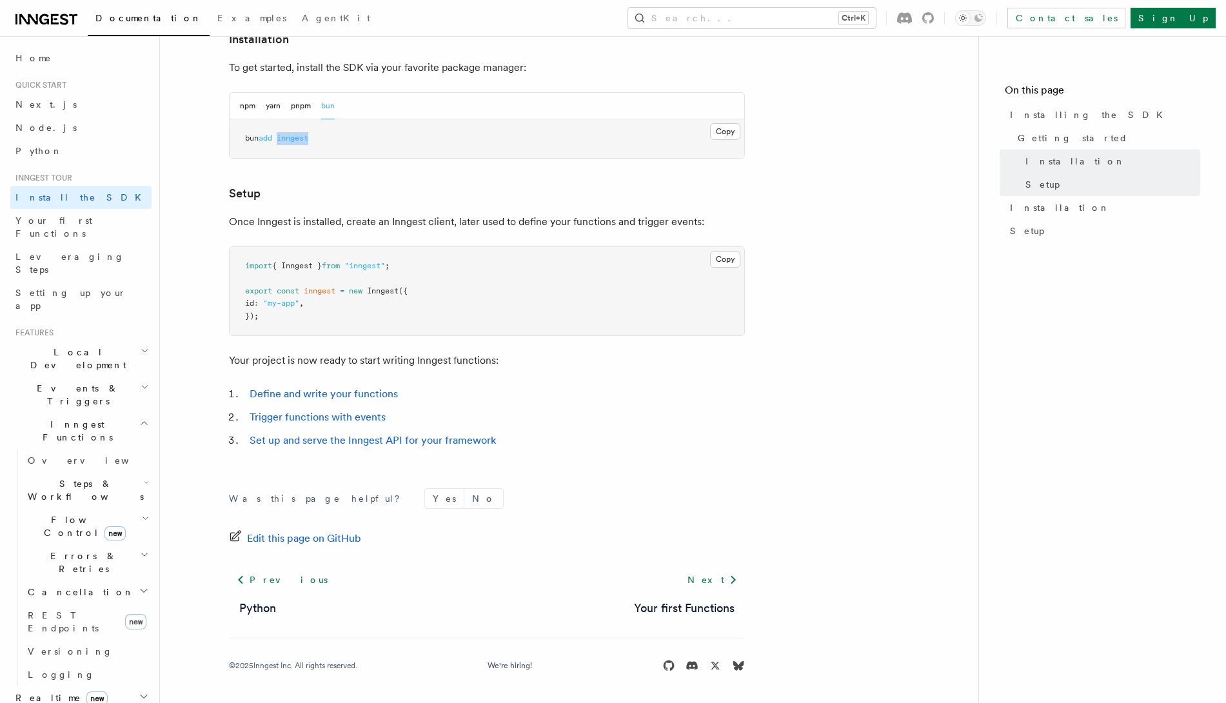
scroll to position [128, 0]
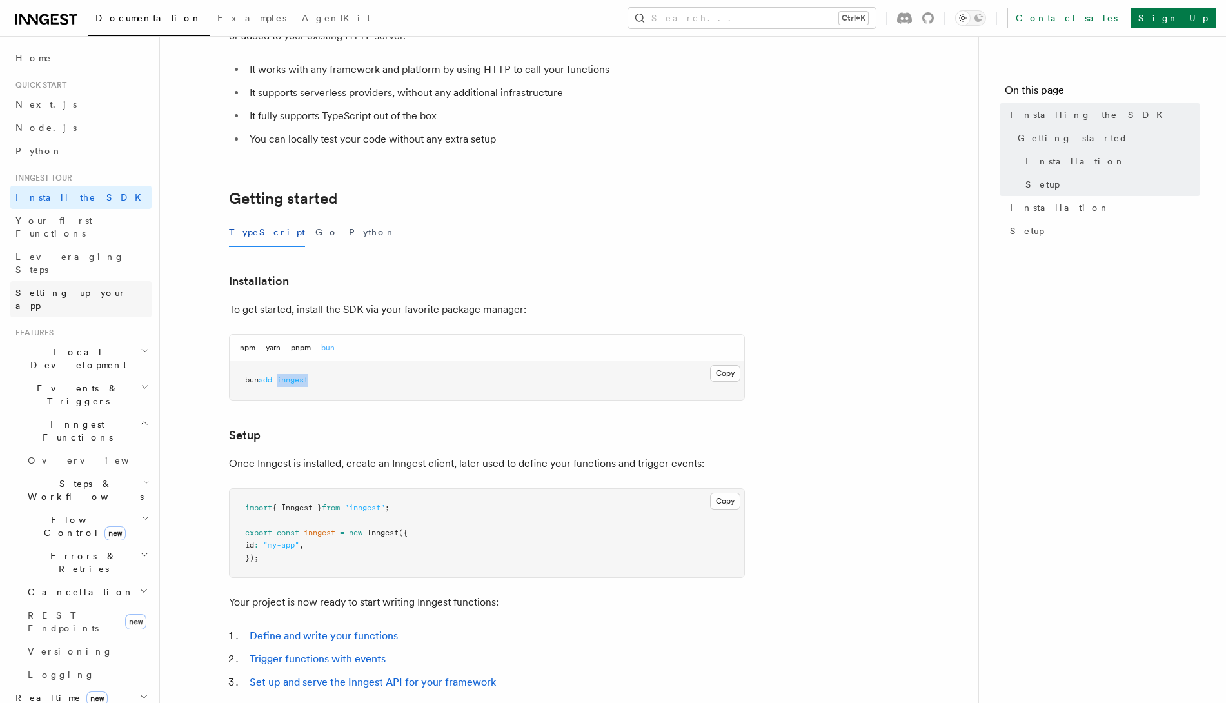
click at [84, 286] on span "Setting up your app" at bounding box center [83, 299] width 136 height 26
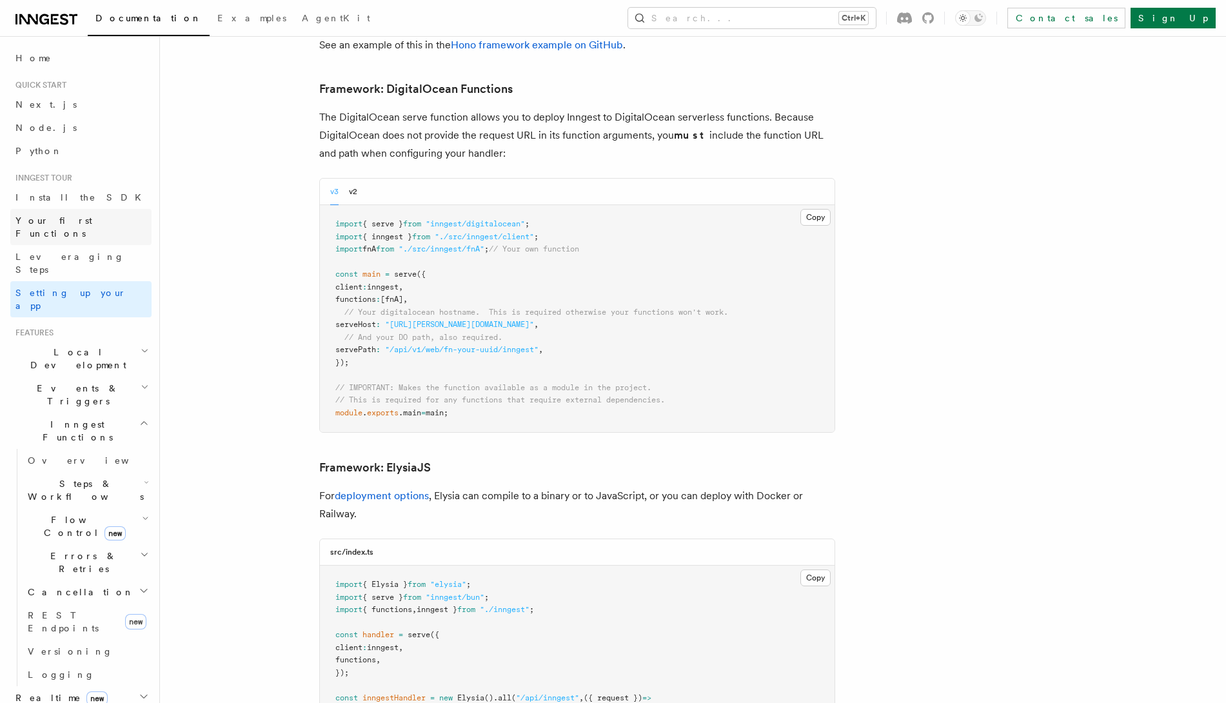
scroll to position [2902, 0]
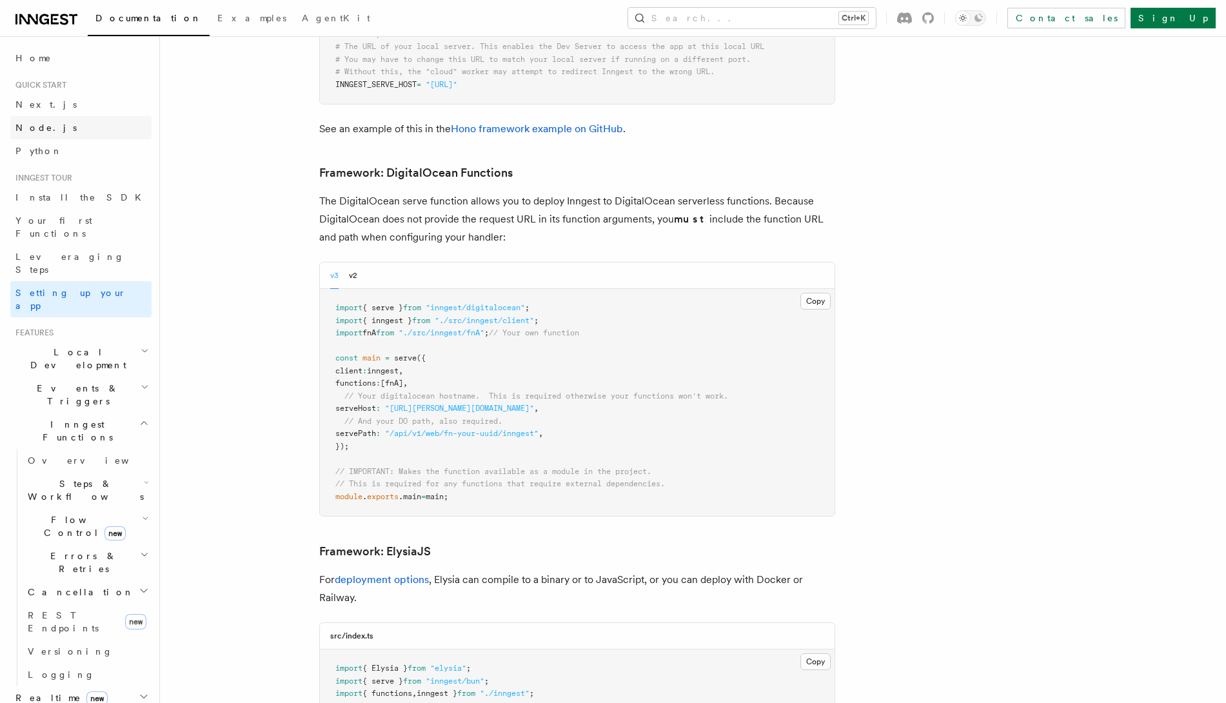
click at [23, 116] on link "Node.js" at bounding box center [80, 127] width 141 height 23
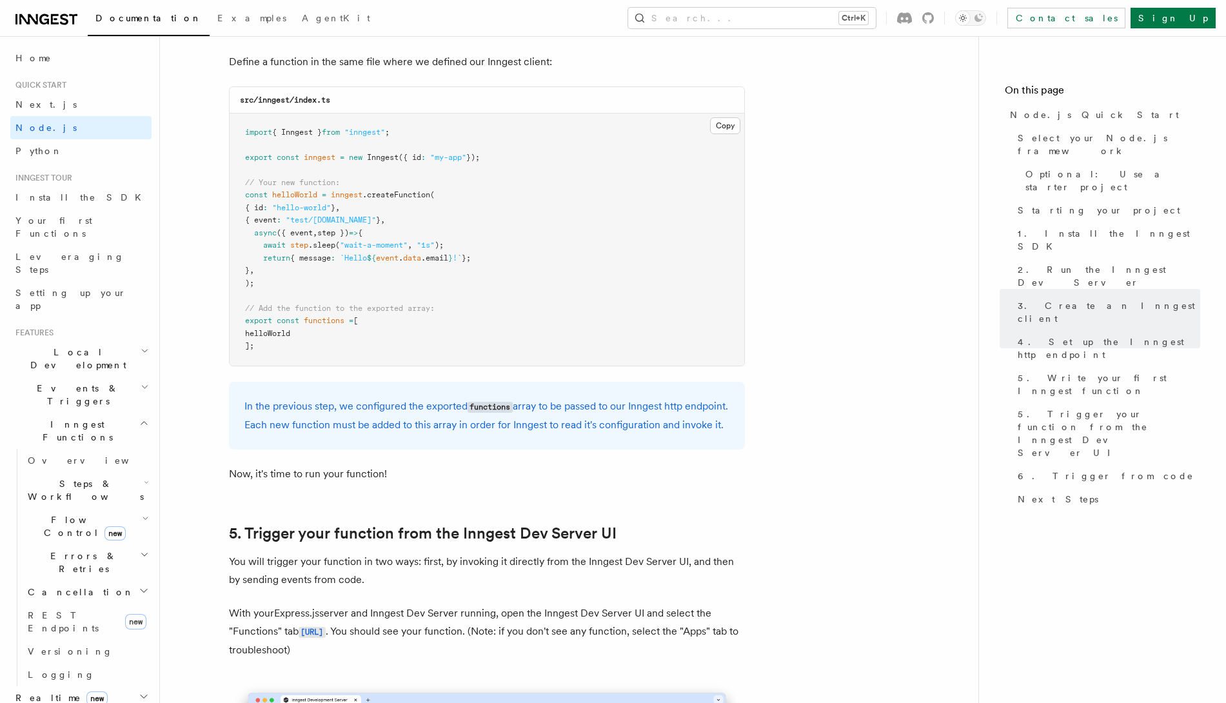
scroll to position [2338, 0]
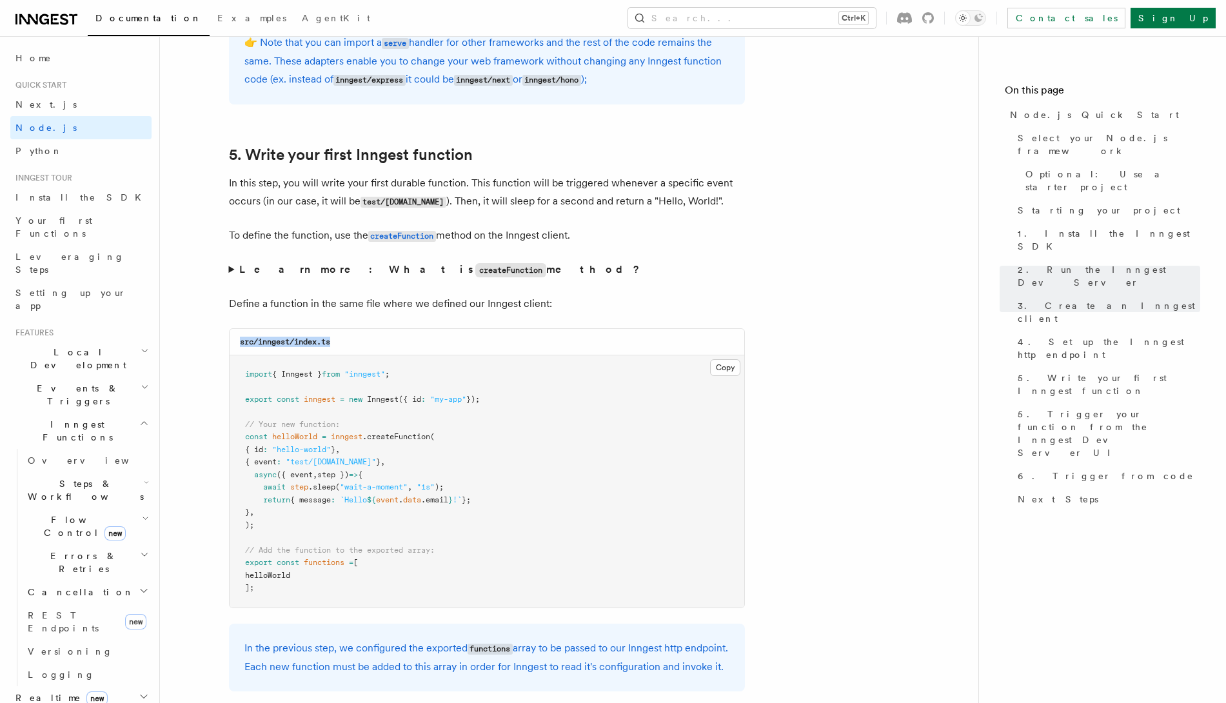
drag, startPoint x: 240, startPoint y: 341, endPoint x: 349, endPoint y: 341, distance: 109.0
click at [349, 341] on div "src/inngest/index.ts" at bounding box center [487, 342] width 515 height 26
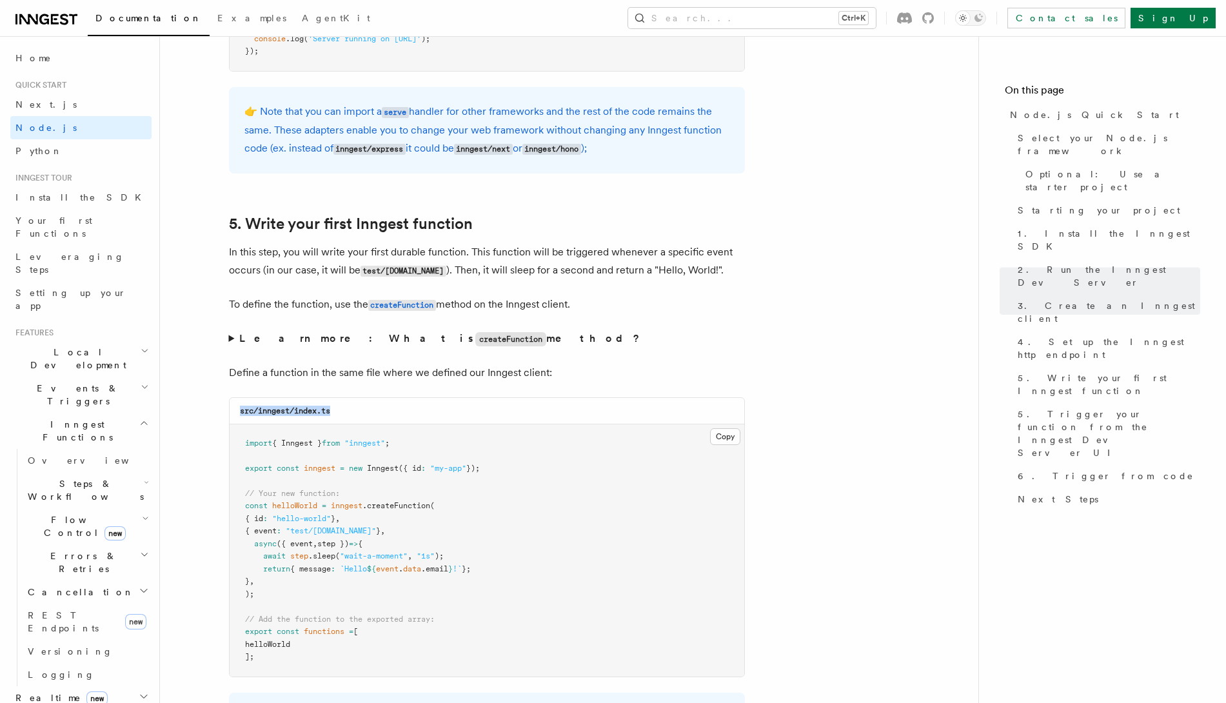
scroll to position [2499, 0]
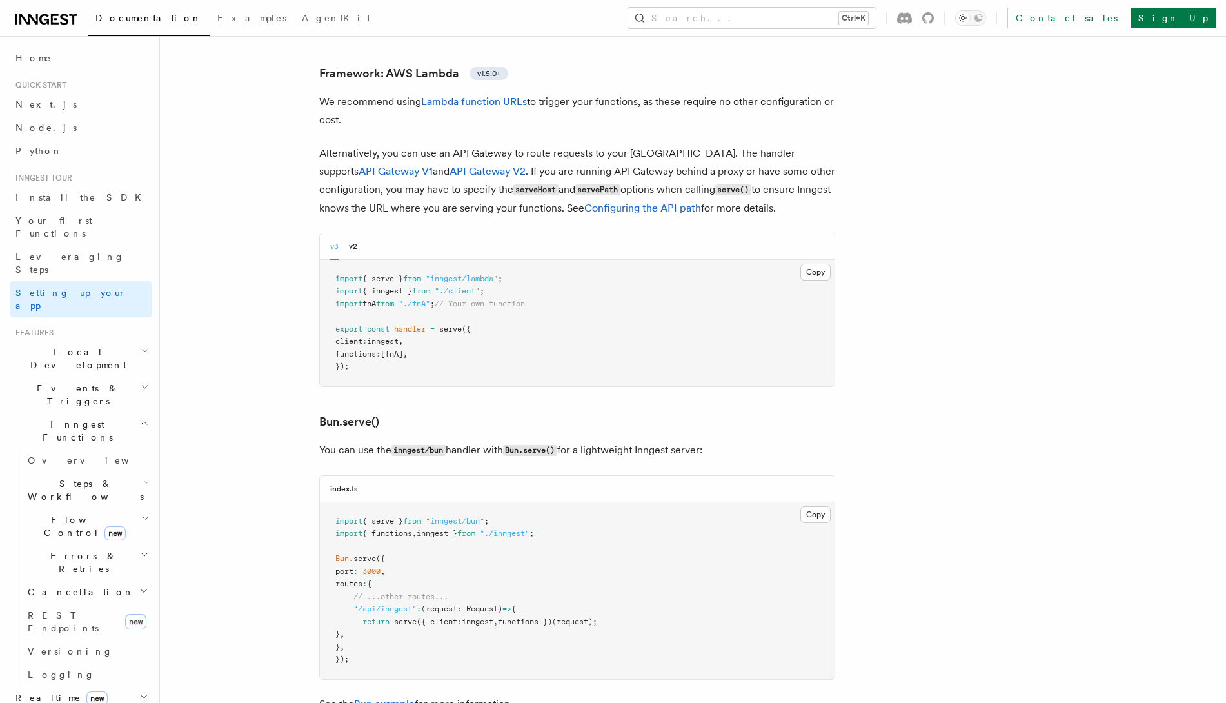
scroll to position [1451, 0]
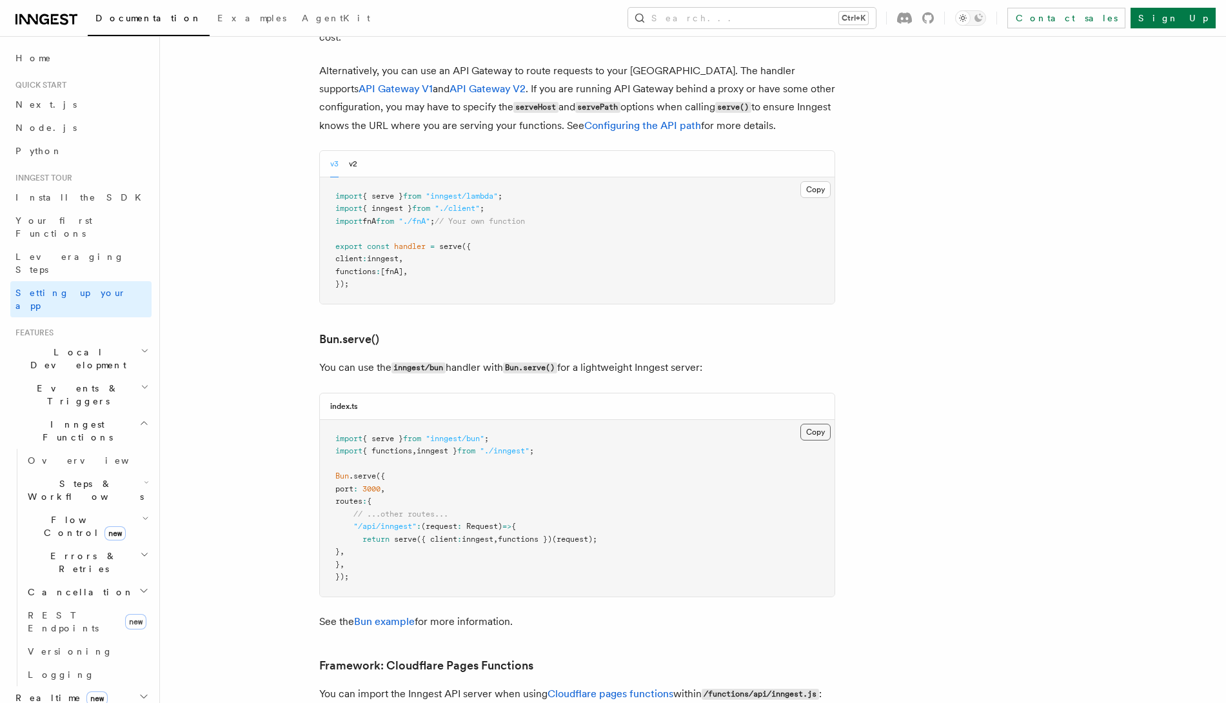
click at [804, 424] on button "Copy Copied" at bounding box center [815, 432] width 30 height 17
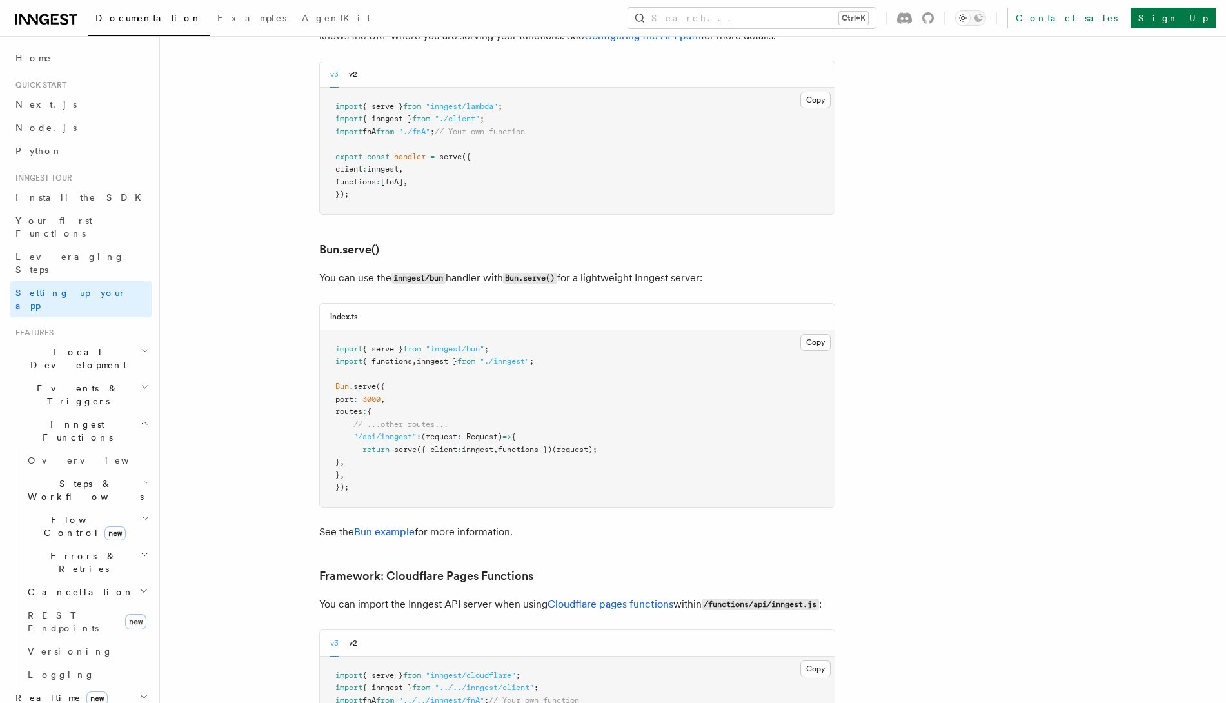
scroll to position [1532, 0]
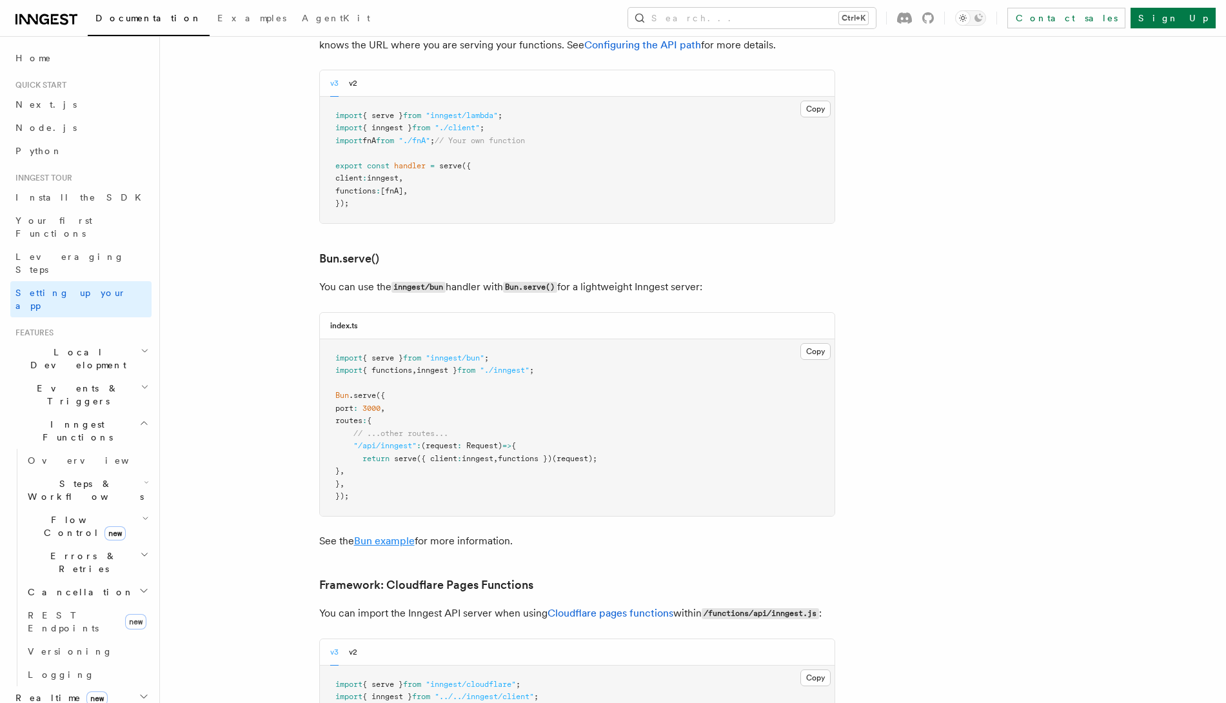
click at [377, 535] on link "Bun example" at bounding box center [384, 541] width 61 height 12
